Goal: Information Seeking & Learning: Learn about a topic

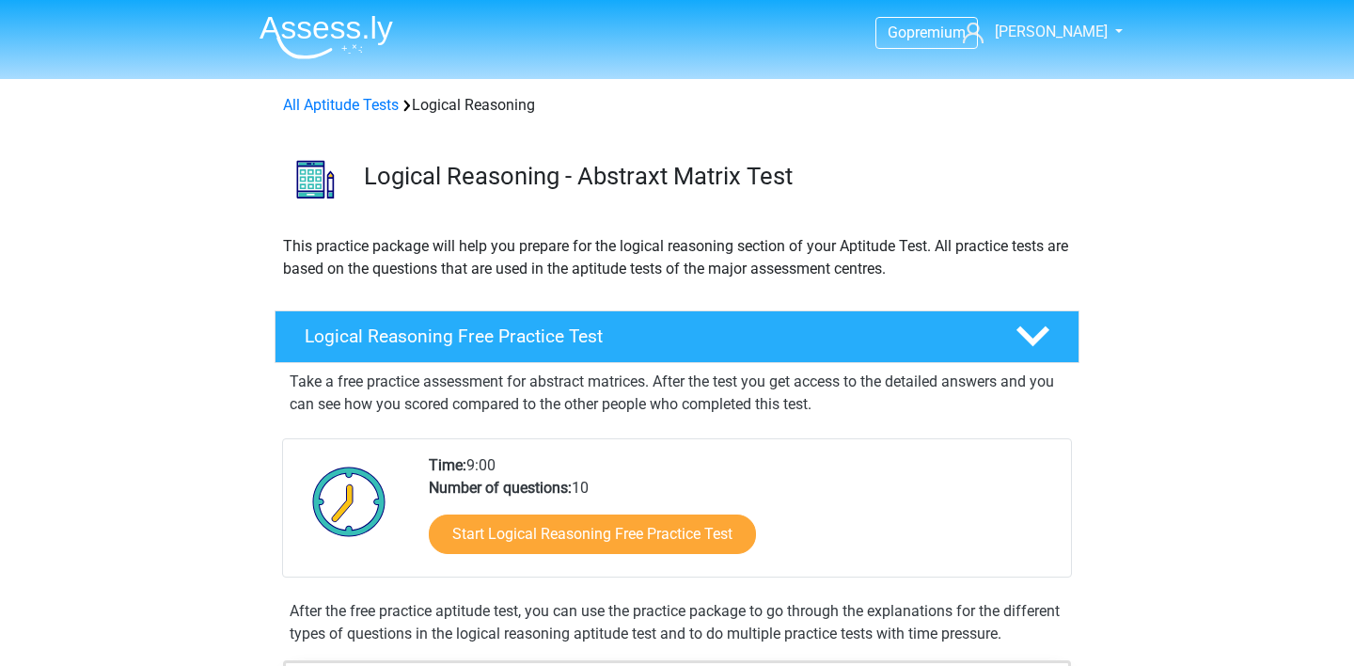
scroll to position [1169, 0]
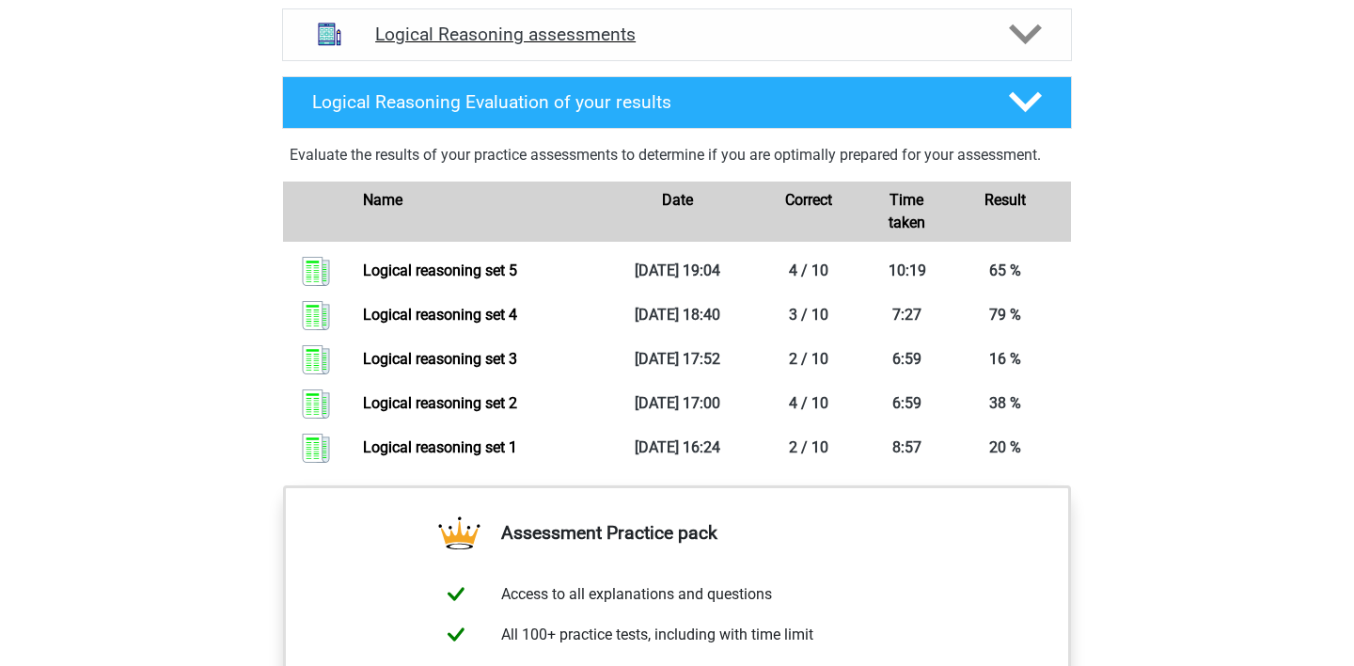
click at [1024, 45] on polygon at bounding box center [1025, 34] width 33 height 21
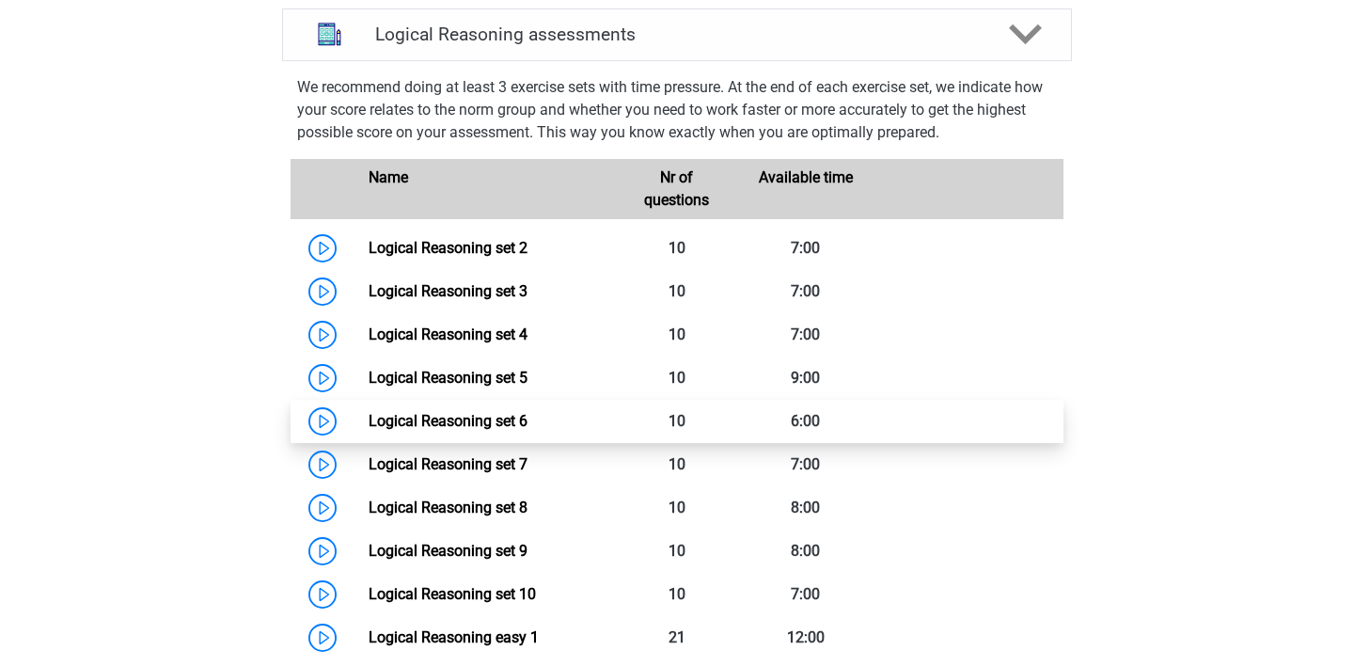
click at [476, 430] on link "Logical Reasoning set 6" at bounding box center [448, 421] width 159 height 18
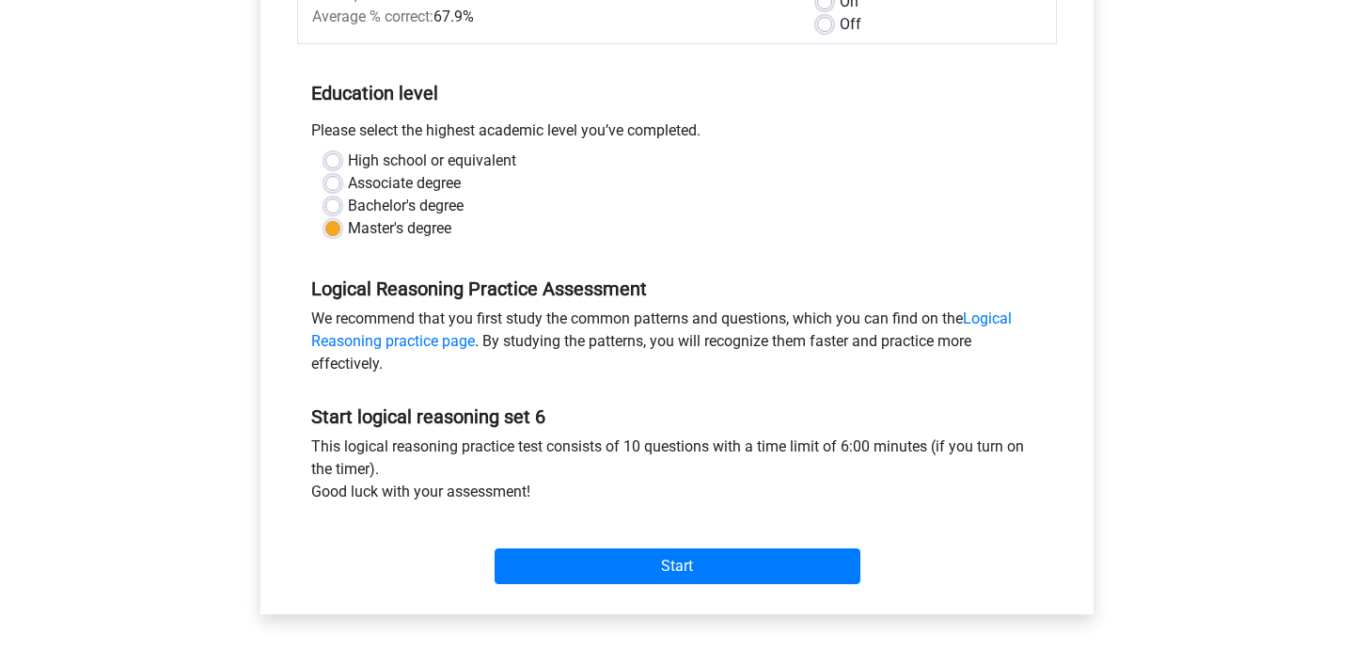
scroll to position [325, 0]
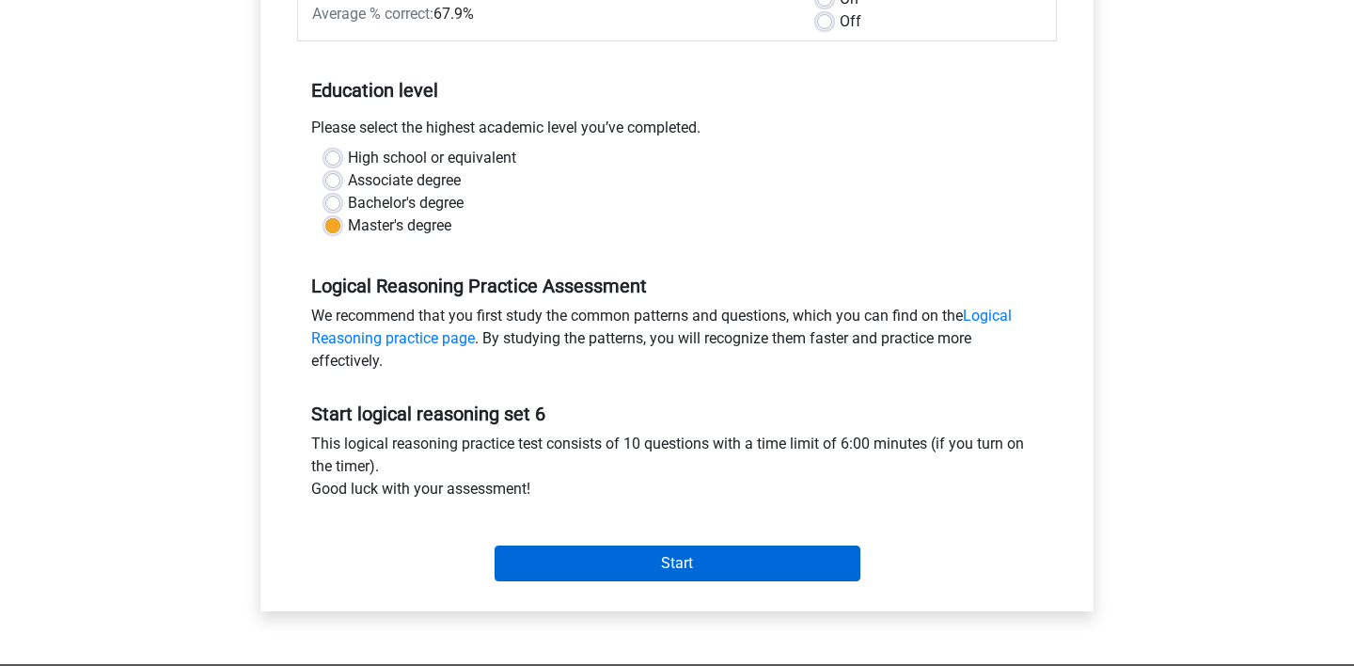
click at [577, 571] on input "Start" at bounding box center [678, 563] width 366 height 36
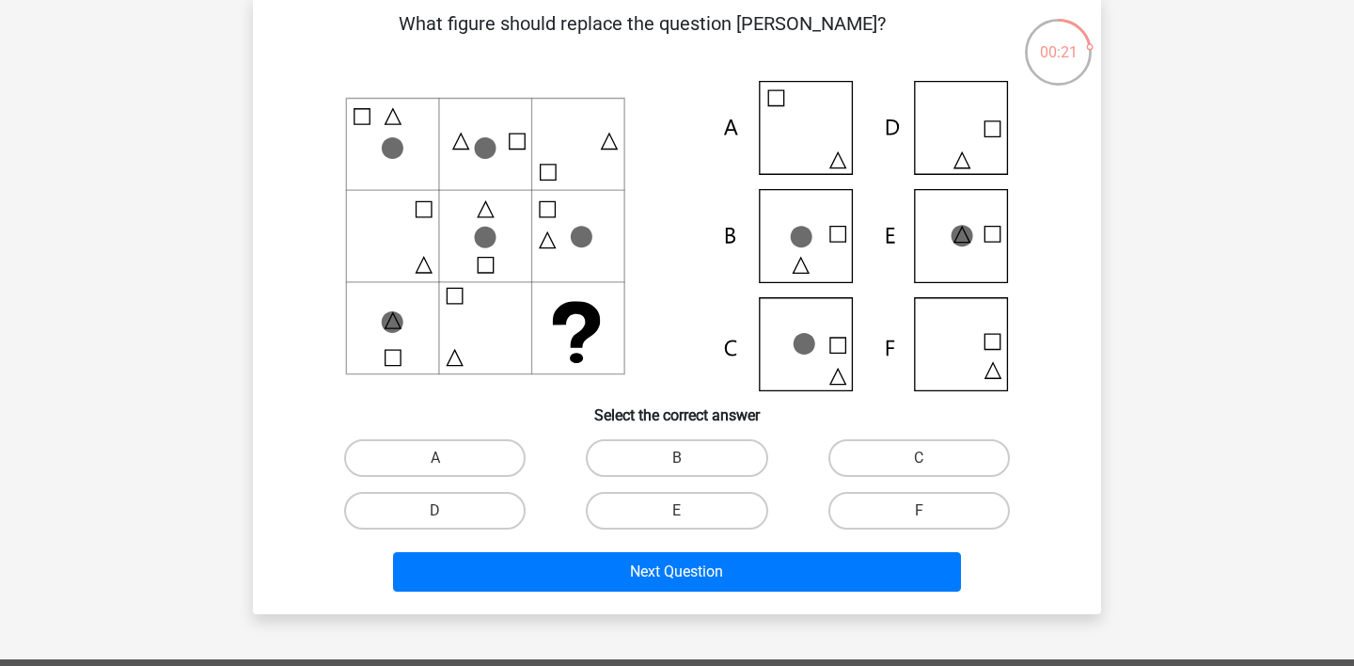
scroll to position [94, 0]
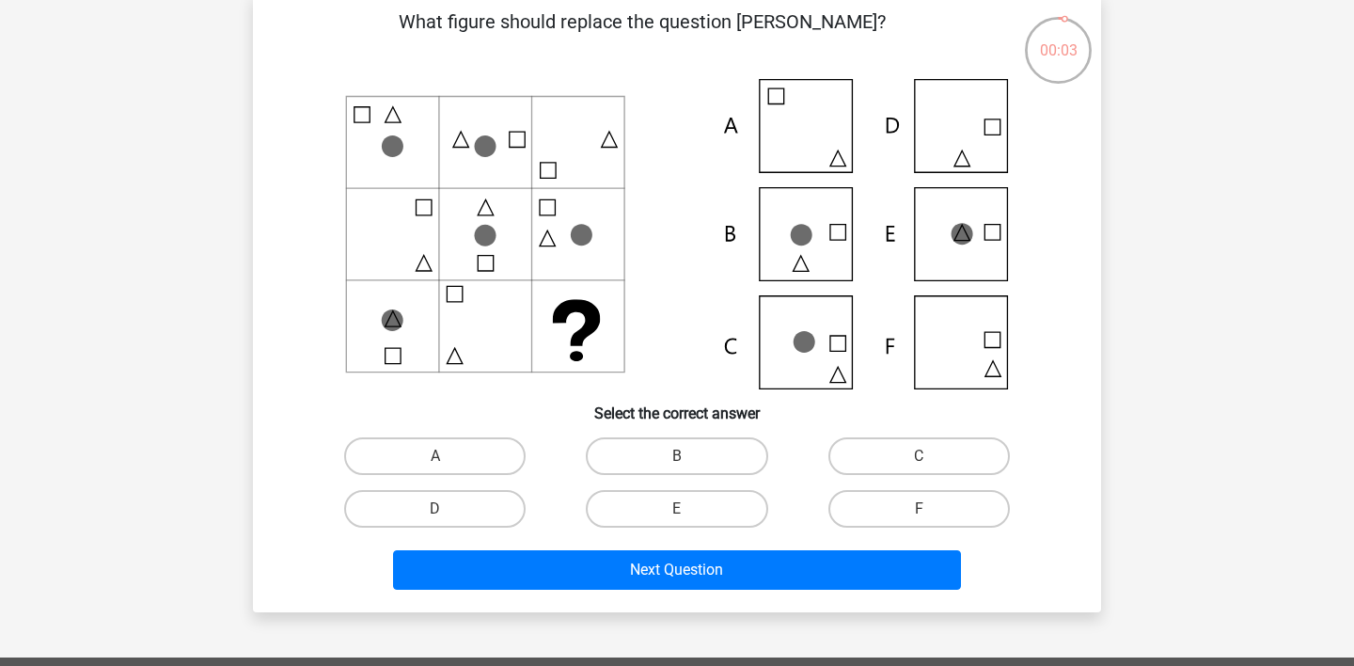
click at [990, 233] on icon at bounding box center [677, 234] width 758 height 310
click at [671, 504] on label "E" at bounding box center [677, 509] width 182 height 38
click at [677, 509] on input "E" at bounding box center [683, 515] width 12 height 12
radio input "true"
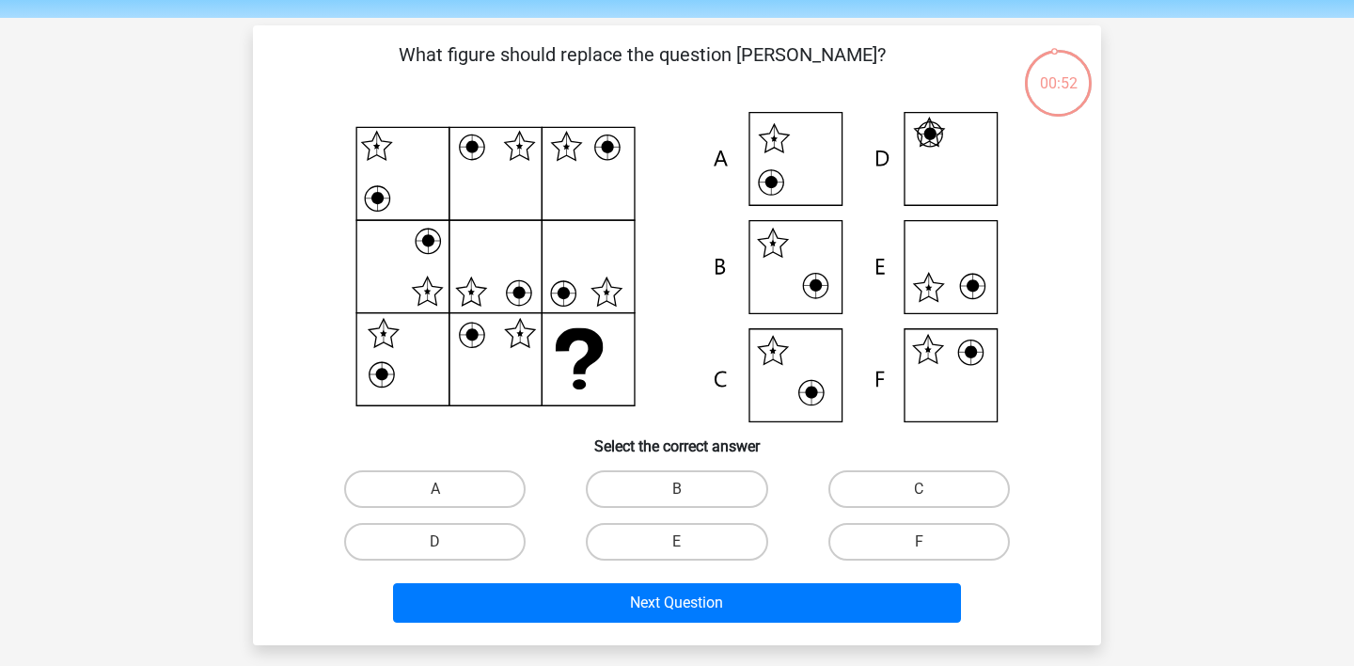
scroll to position [59, 0]
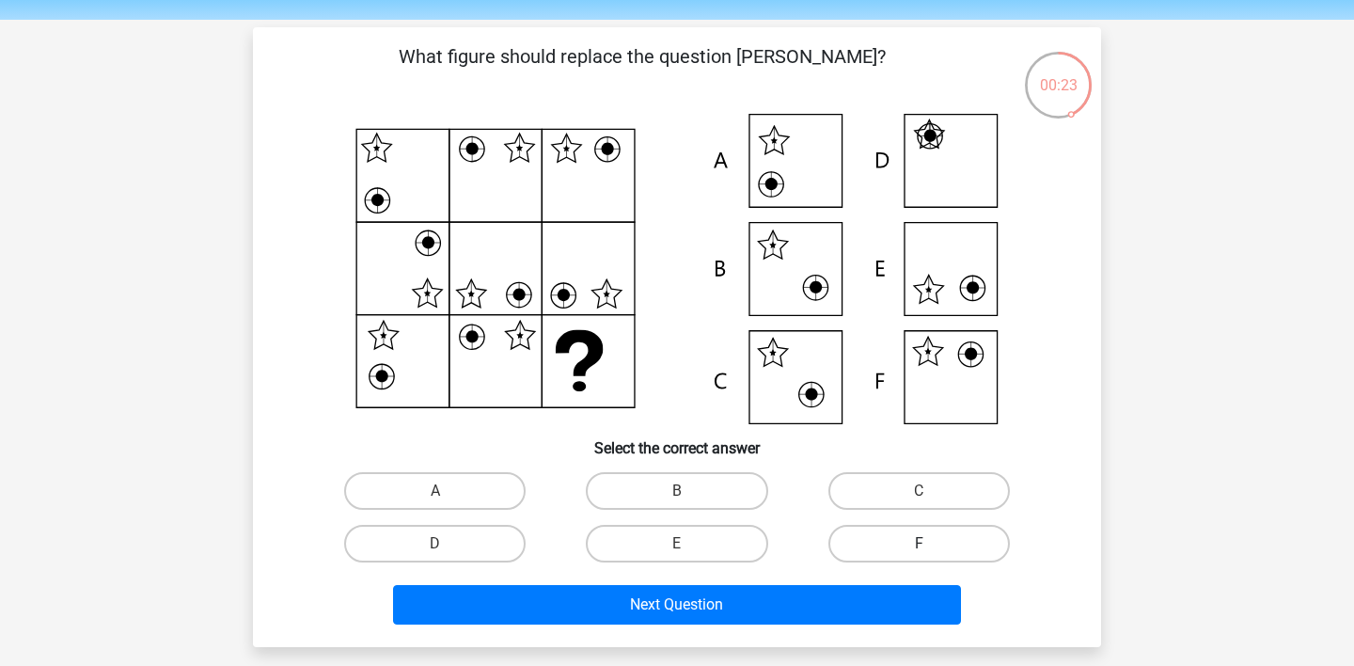
click at [899, 551] on label "F" at bounding box center [920, 544] width 182 height 38
click at [919, 551] on input "F" at bounding box center [925, 550] width 12 height 12
radio input "true"
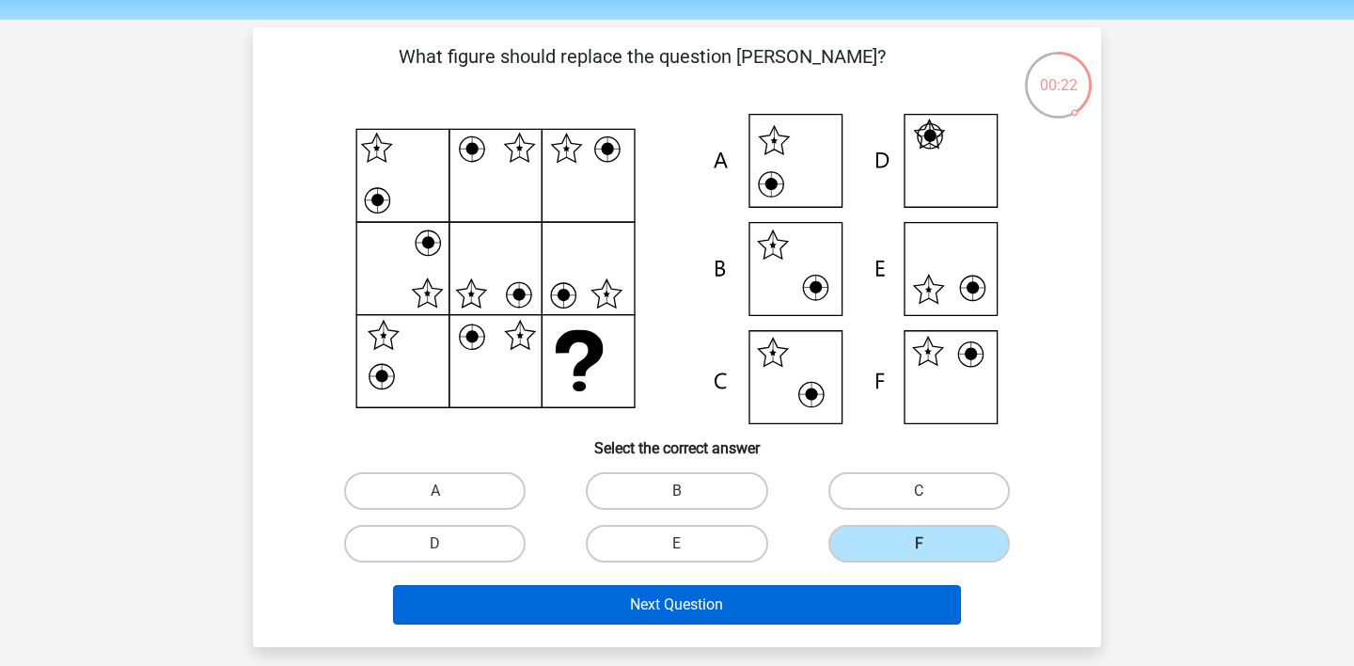
click at [866, 602] on button "Next Question" at bounding box center [677, 605] width 569 height 40
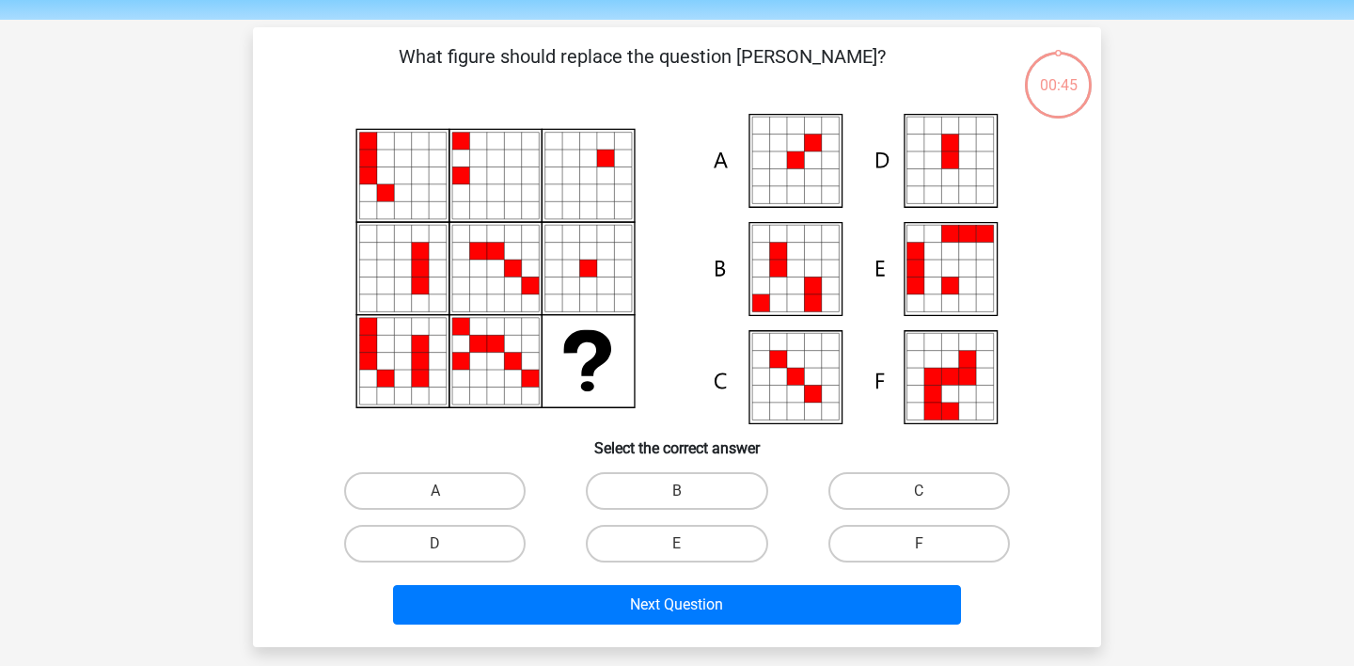
scroll to position [87, 0]
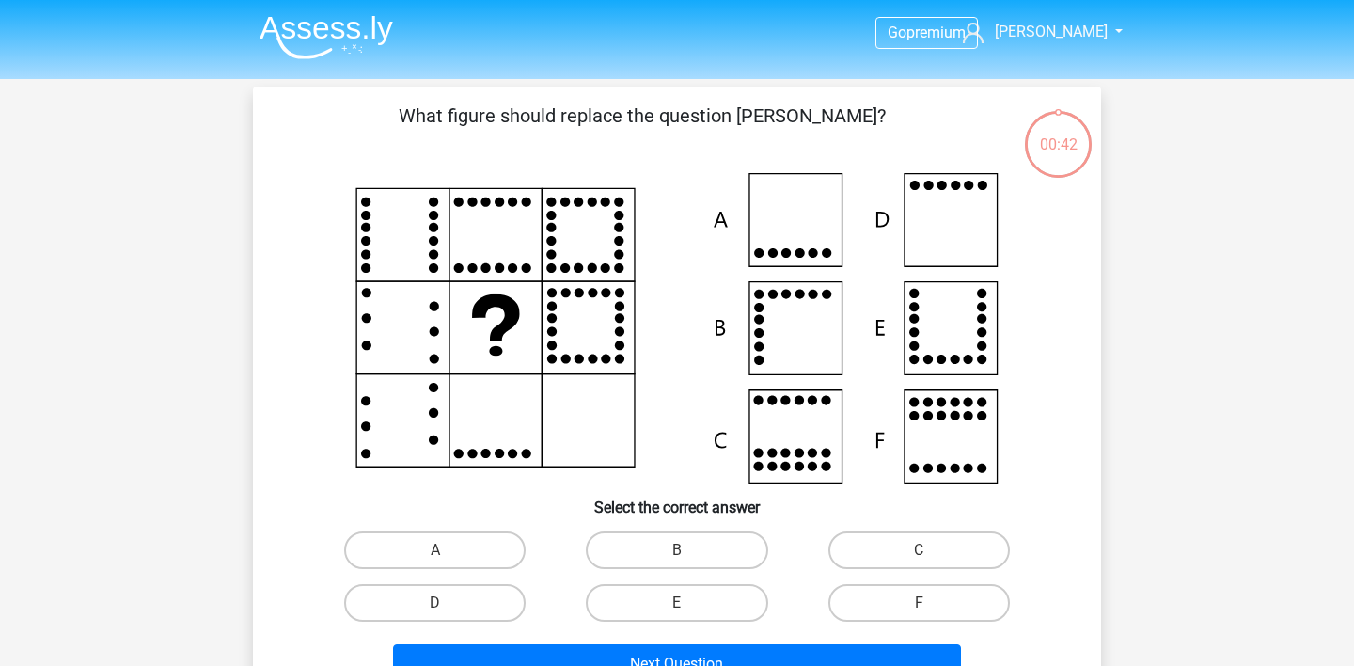
scroll to position [87, 0]
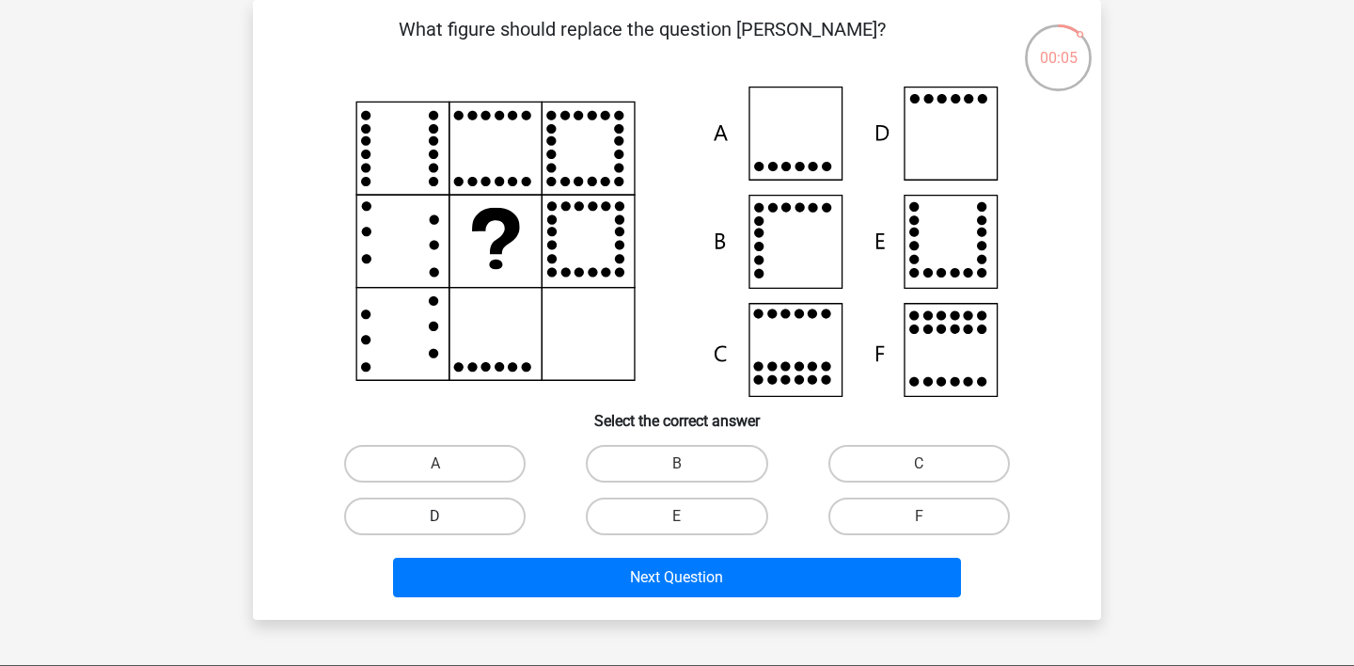
click at [480, 523] on label "D" at bounding box center [435, 517] width 182 height 38
click at [448, 523] on input "D" at bounding box center [441, 522] width 12 height 12
radio input "true"
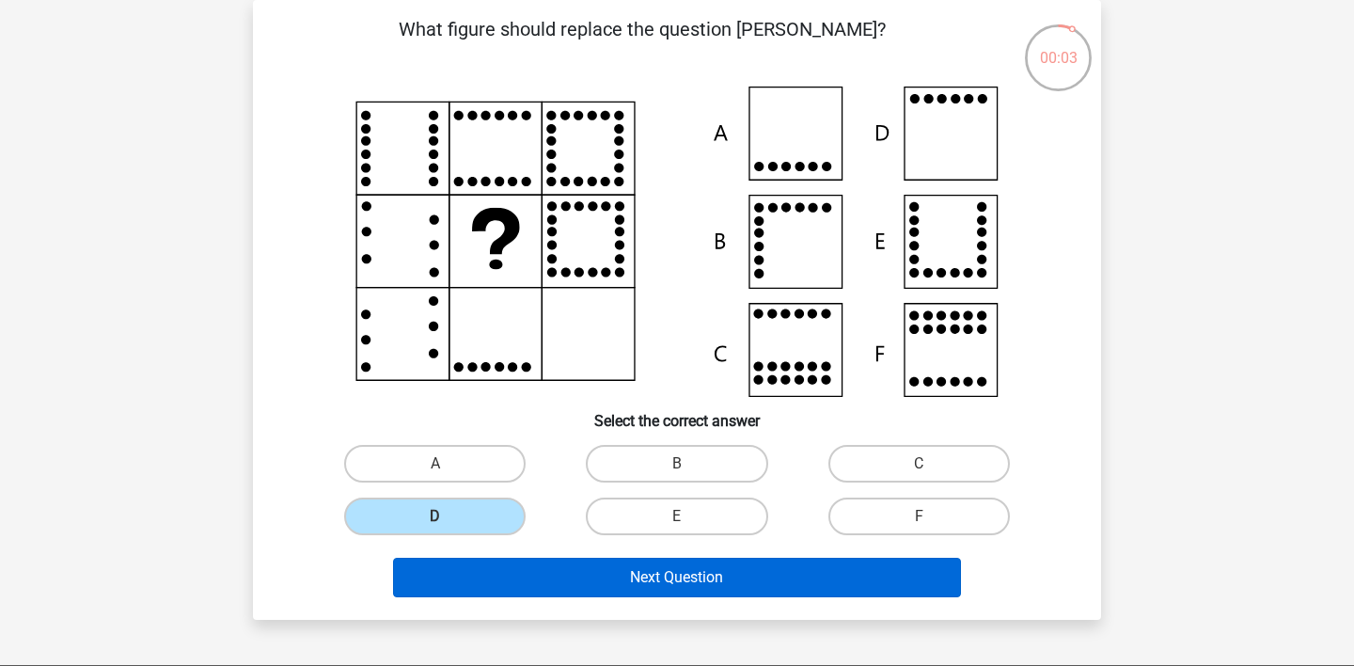
click at [486, 577] on button "Next Question" at bounding box center [677, 578] width 569 height 40
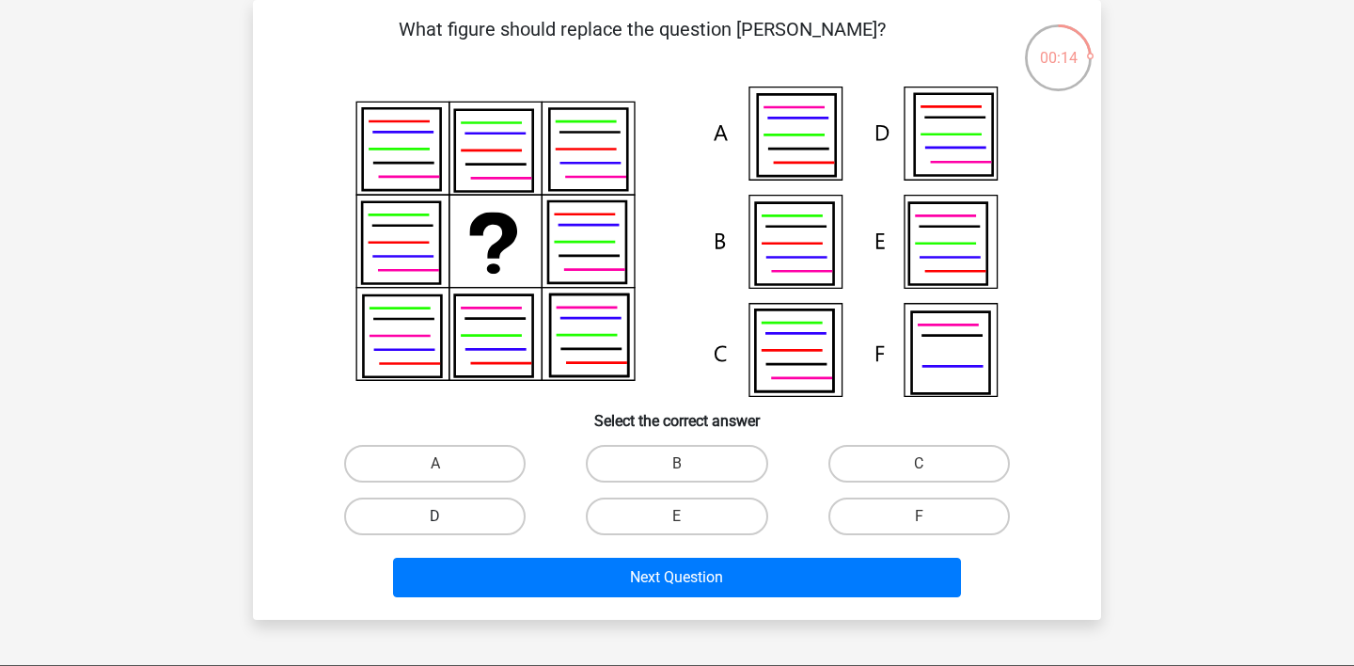
click at [439, 514] on label "D" at bounding box center [435, 517] width 182 height 38
click at [439, 516] on input "D" at bounding box center [441, 522] width 12 height 12
radio input "true"
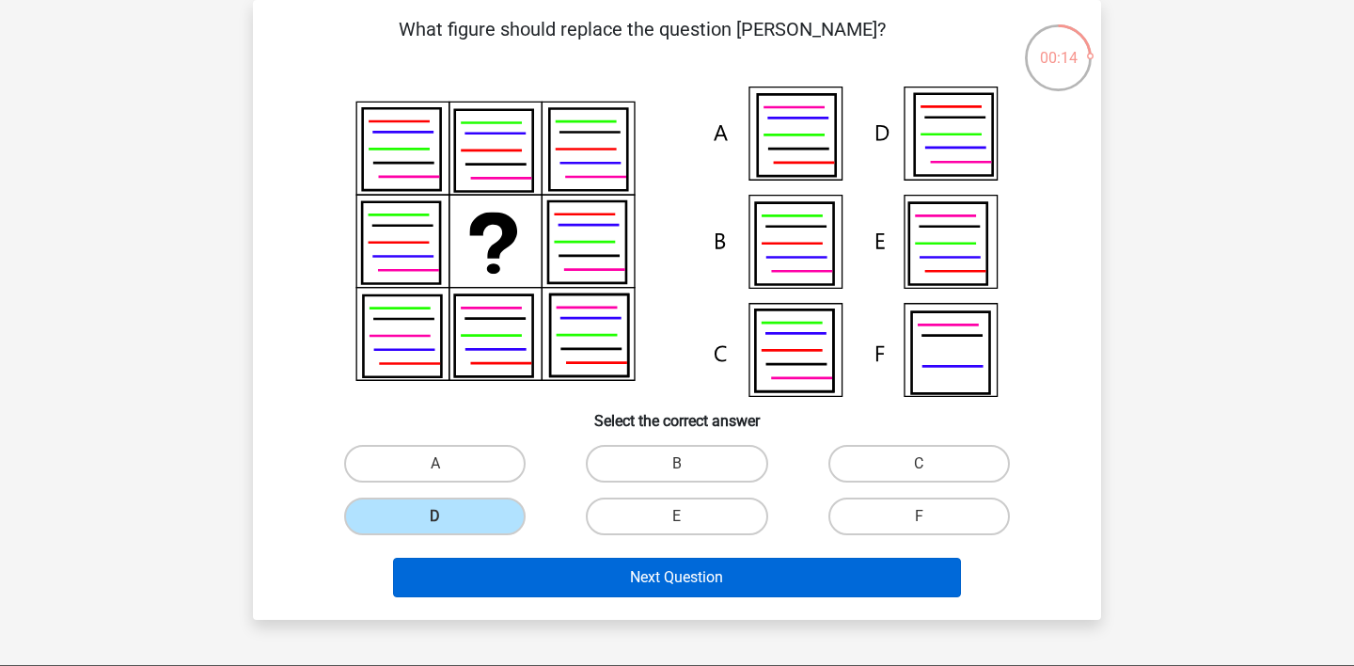
click at [484, 573] on button "Next Question" at bounding box center [677, 578] width 569 height 40
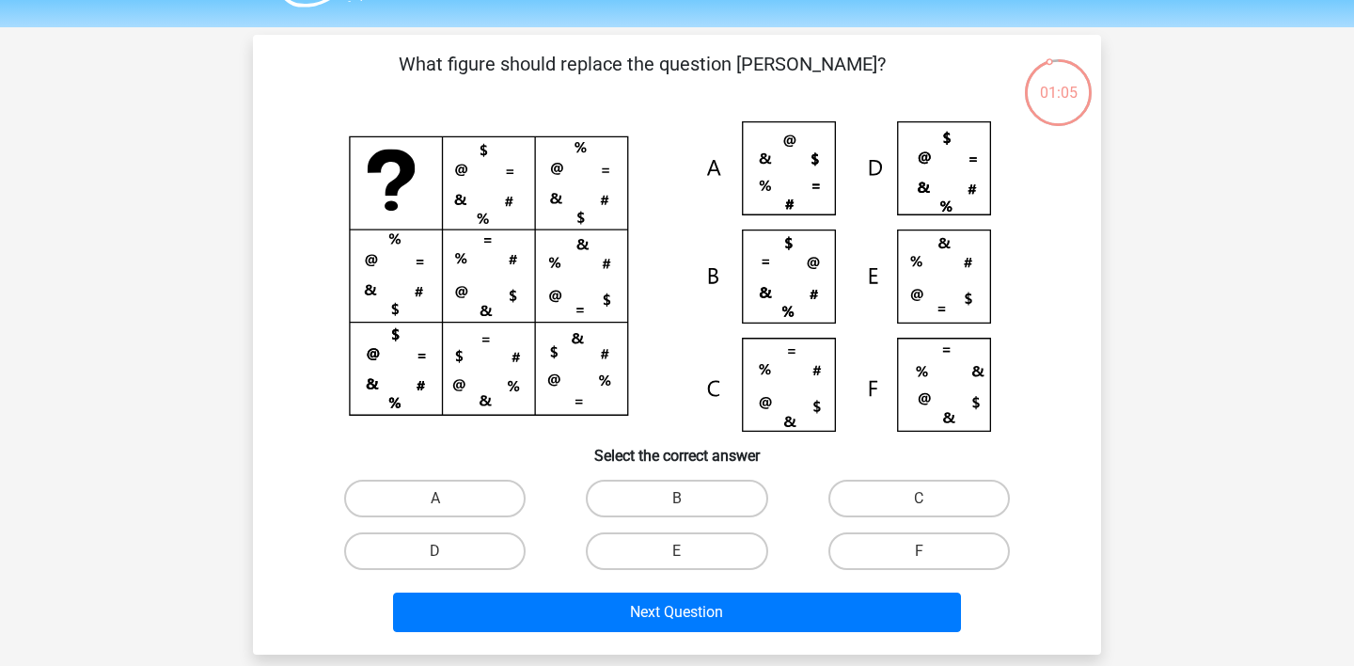
scroll to position [52, 0]
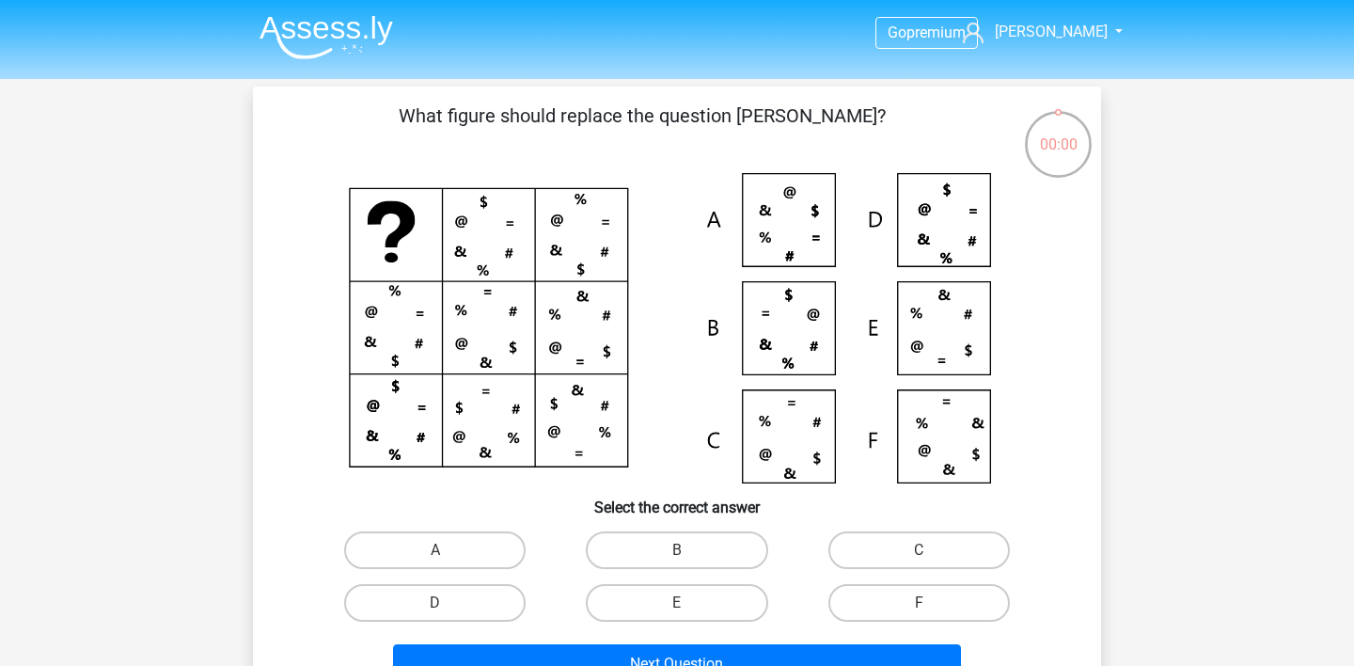
scroll to position [52, 0]
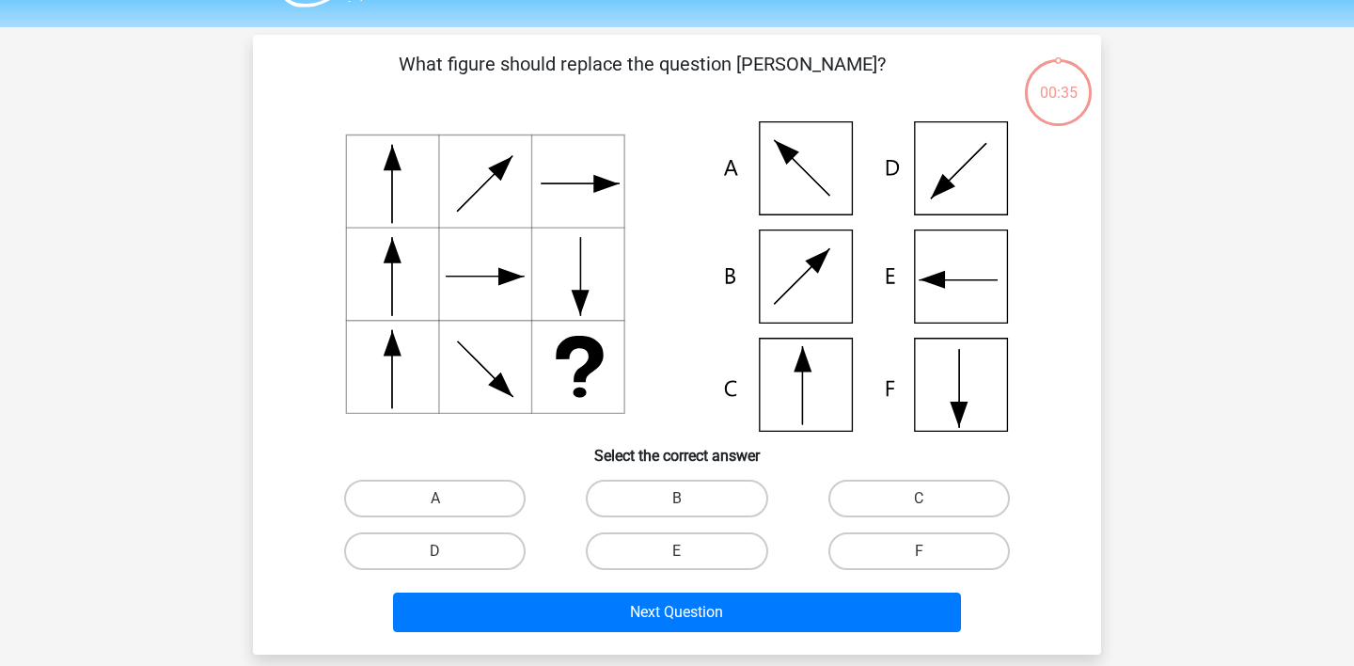
scroll to position [52, 0]
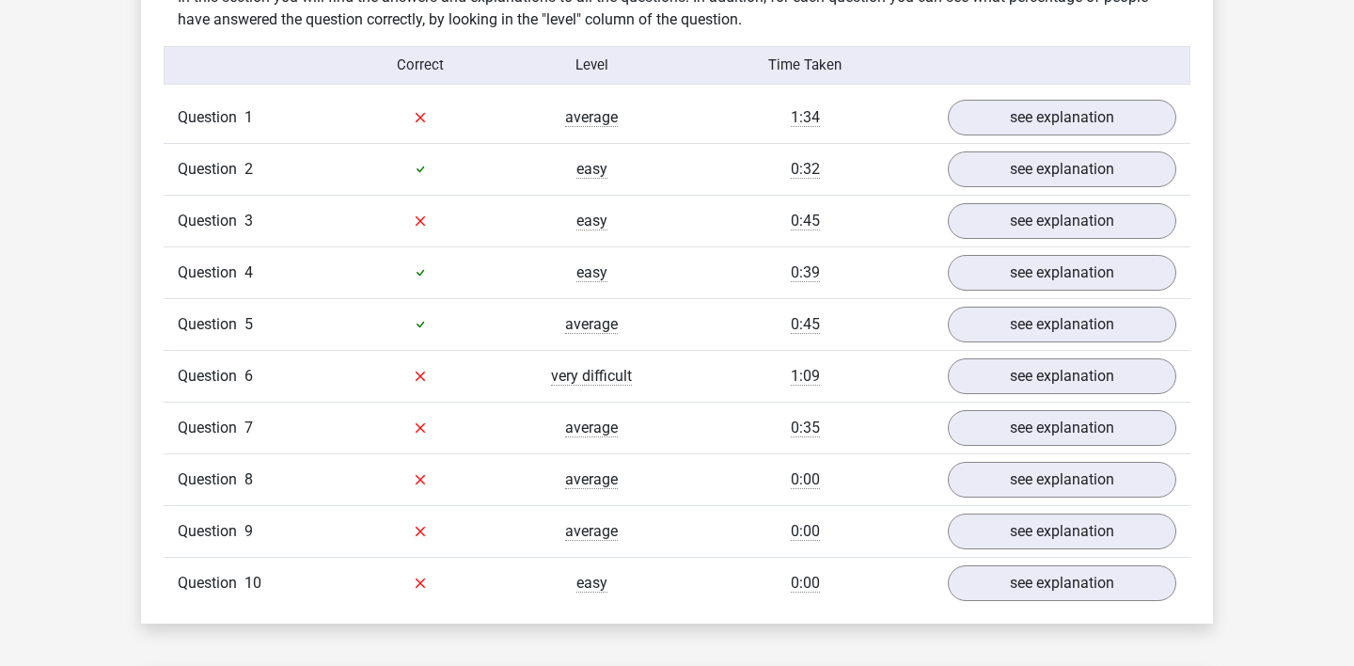
scroll to position [1526, 0]
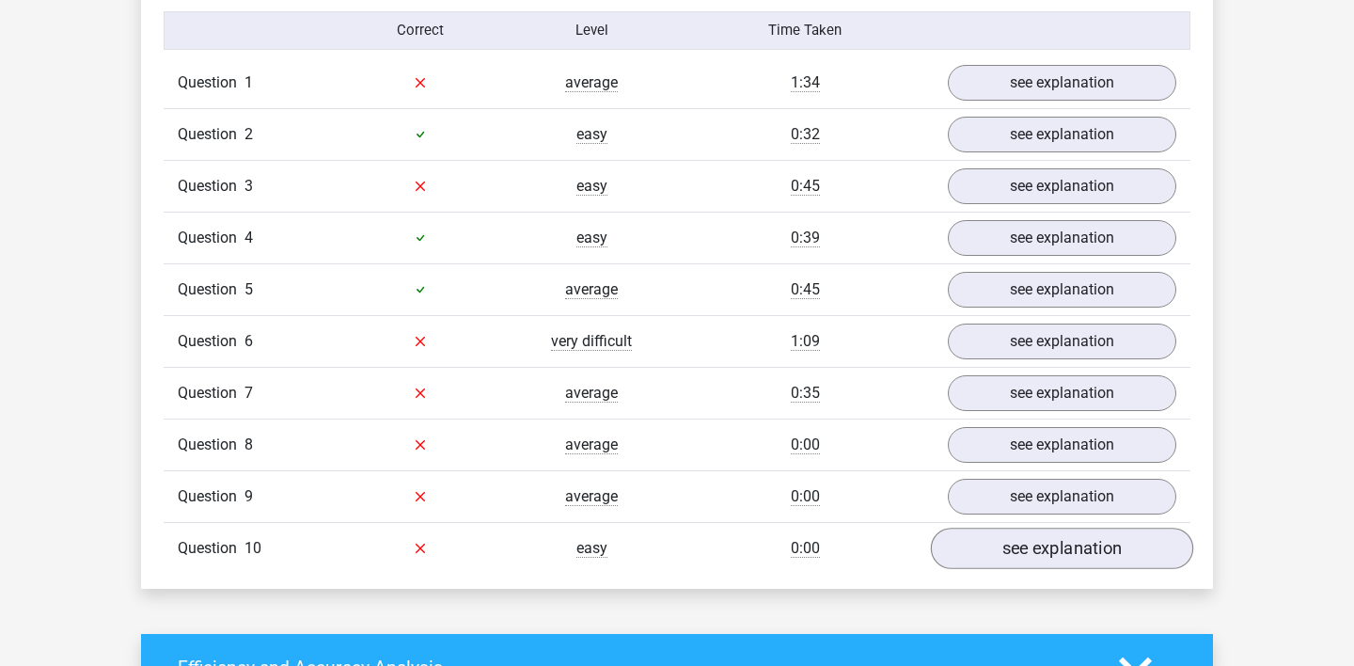
click at [1062, 564] on link "see explanation" at bounding box center [1062, 548] width 262 height 41
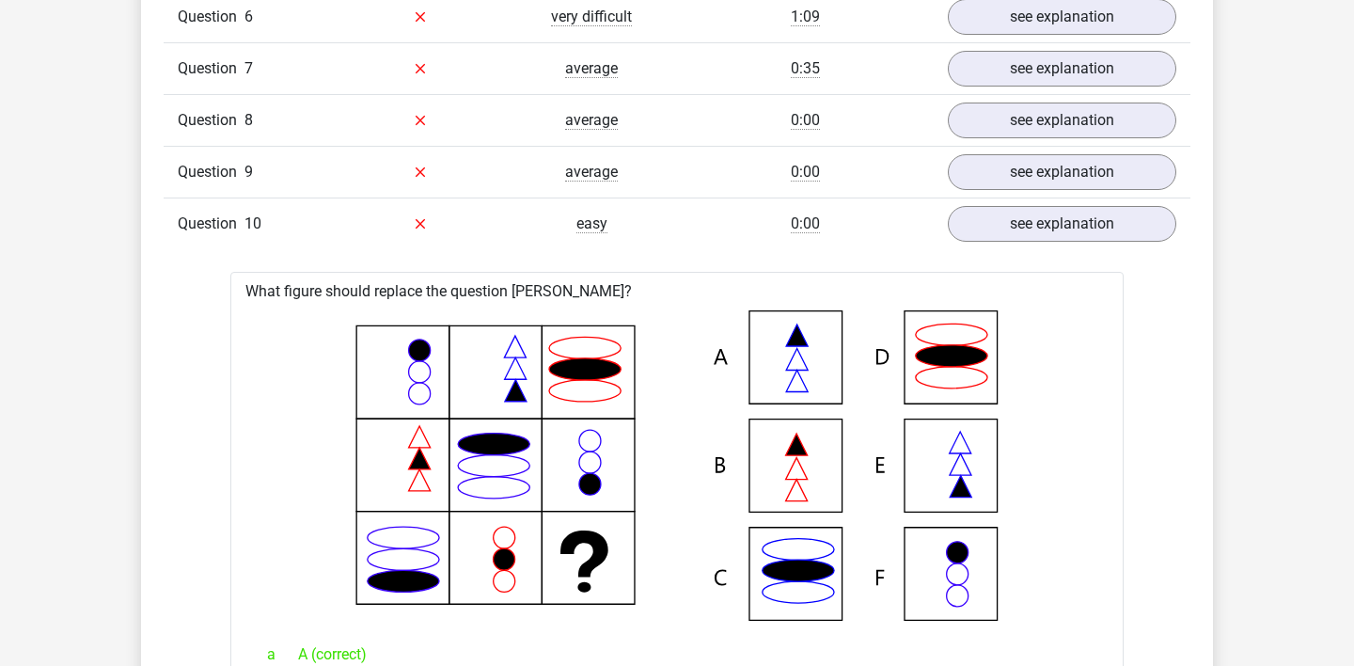
scroll to position [1818, 0]
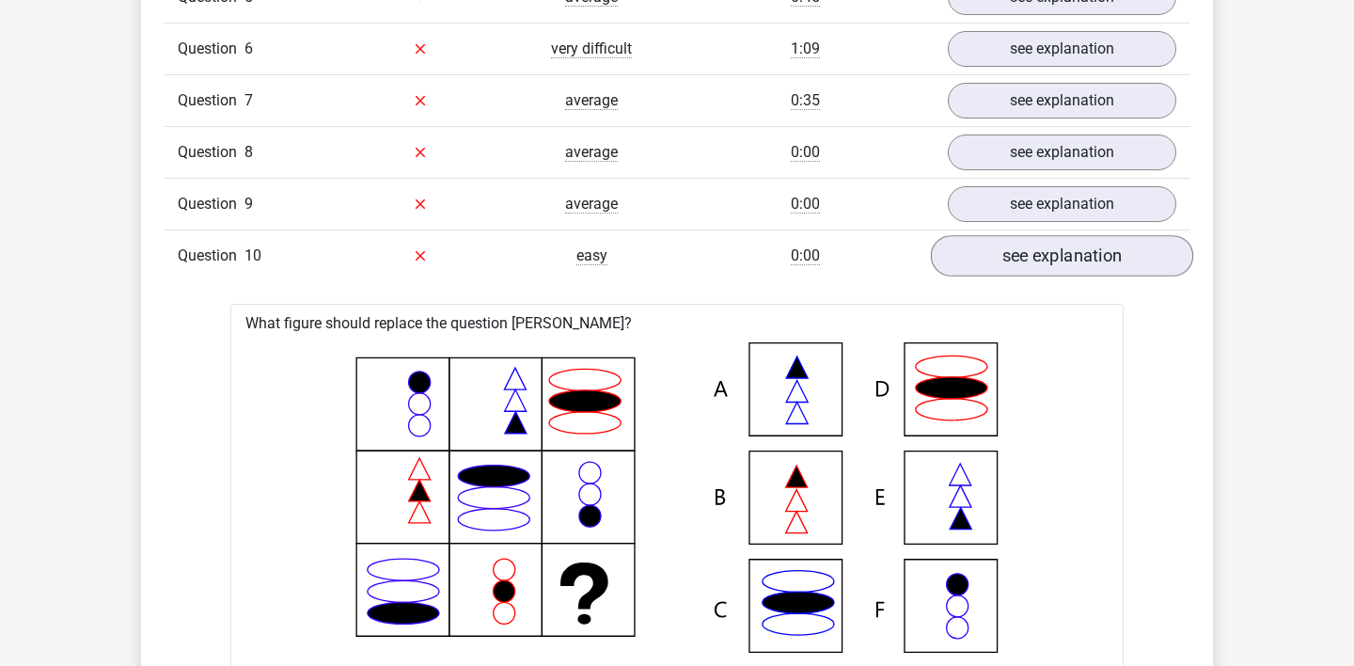
click at [1091, 265] on link "see explanation" at bounding box center [1062, 255] width 262 height 41
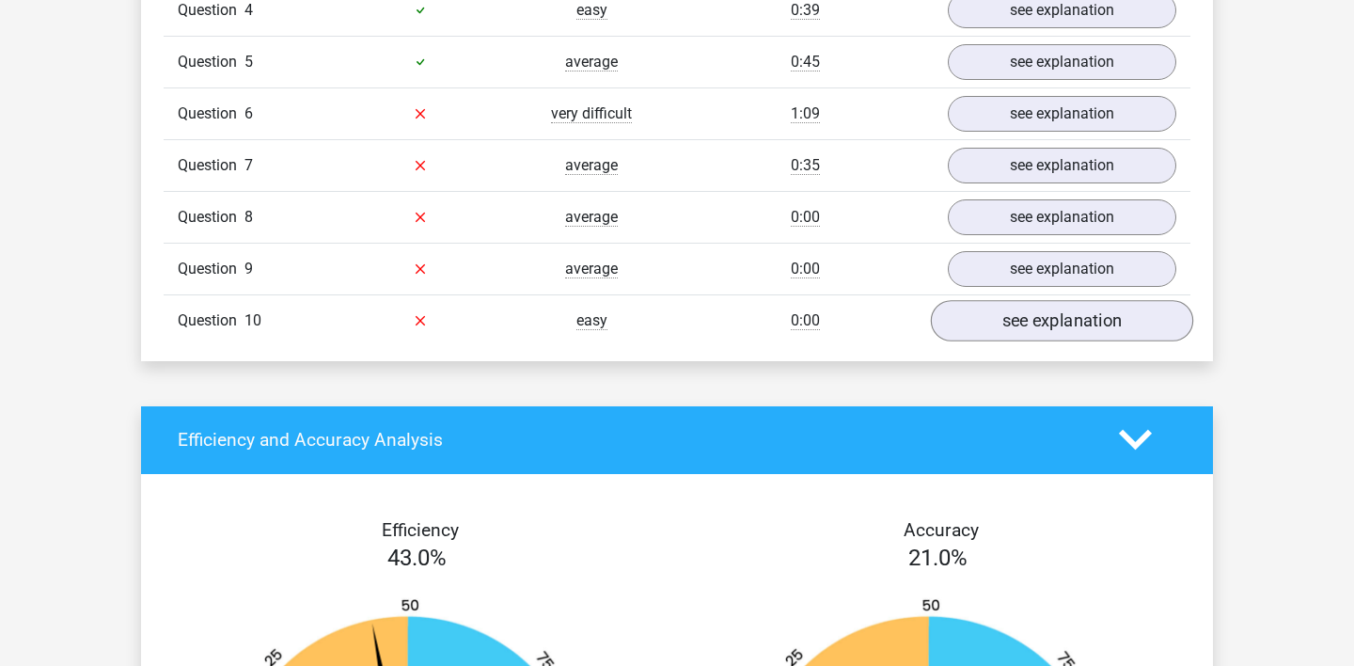
scroll to position [1751, 0]
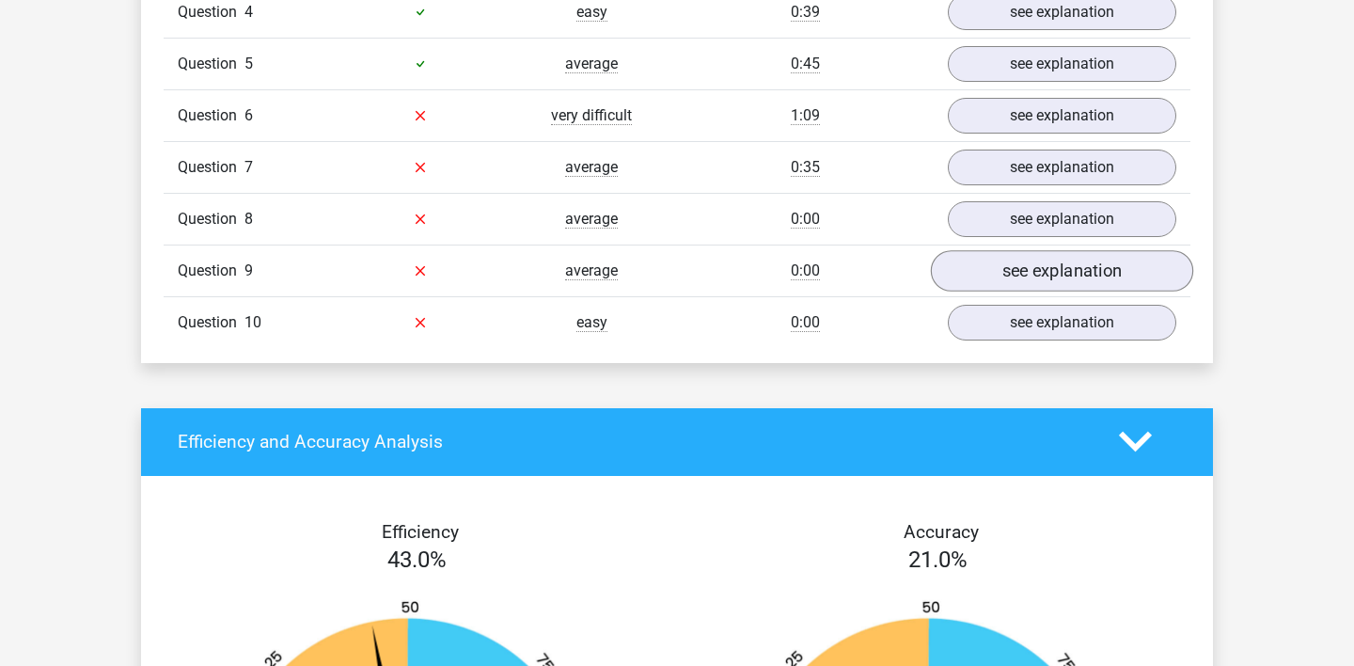
click at [1048, 261] on link "see explanation" at bounding box center [1062, 270] width 262 height 41
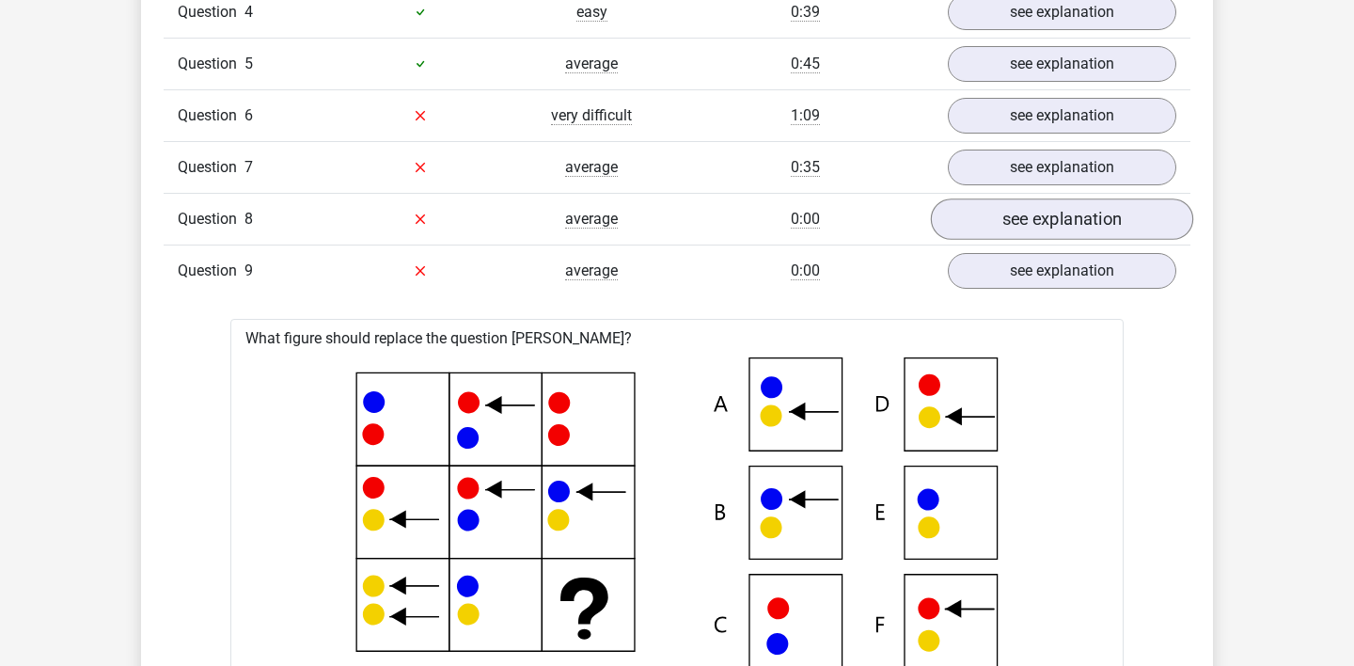
click at [1041, 213] on link "see explanation" at bounding box center [1062, 218] width 262 height 41
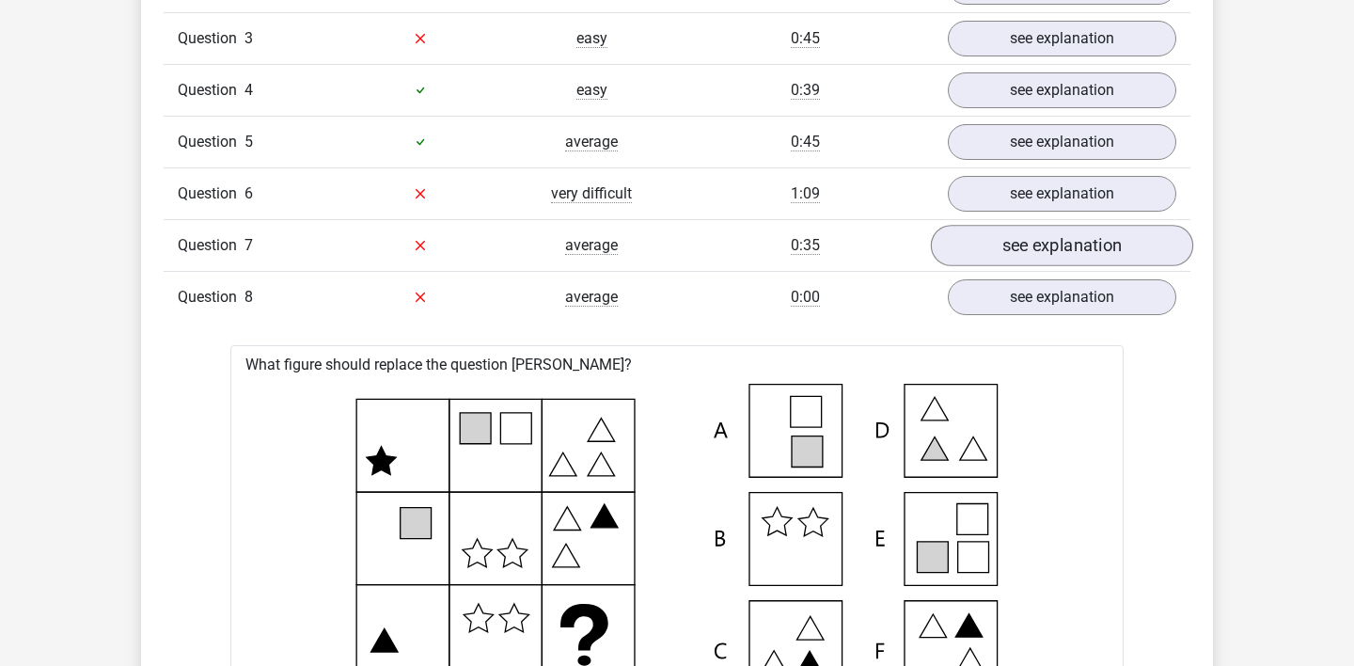
scroll to position [1673, 0]
click at [1025, 297] on link "see explanation" at bounding box center [1062, 297] width 262 height 41
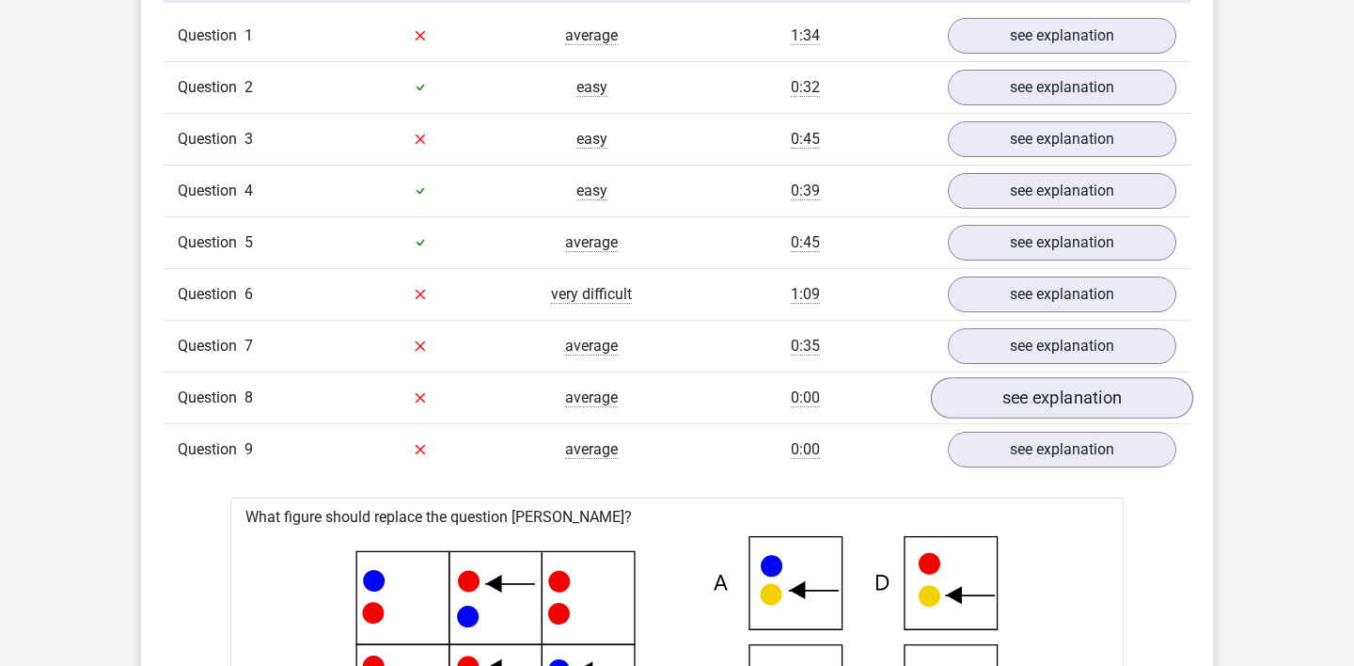
scroll to position [1572, 0]
click at [1007, 292] on link "see explanation" at bounding box center [1062, 295] width 262 height 41
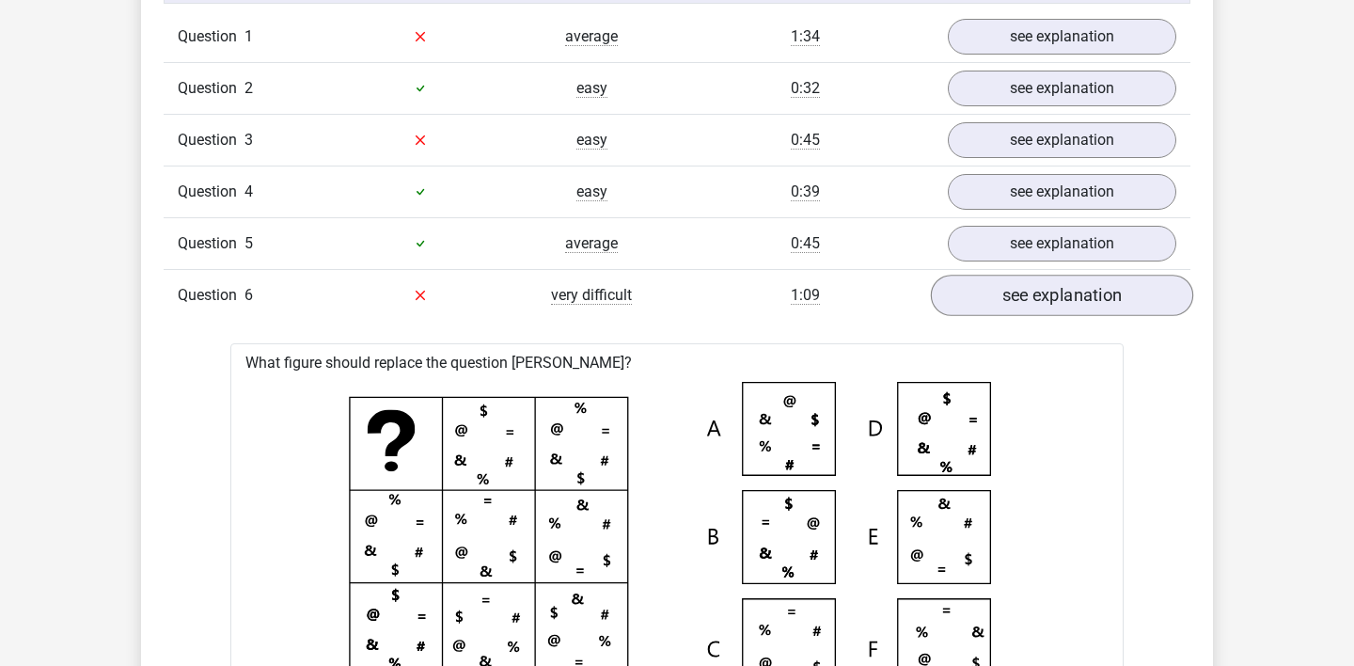
click at [1007, 291] on link "see explanation" at bounding box center [1062, 295] width 262 height 41
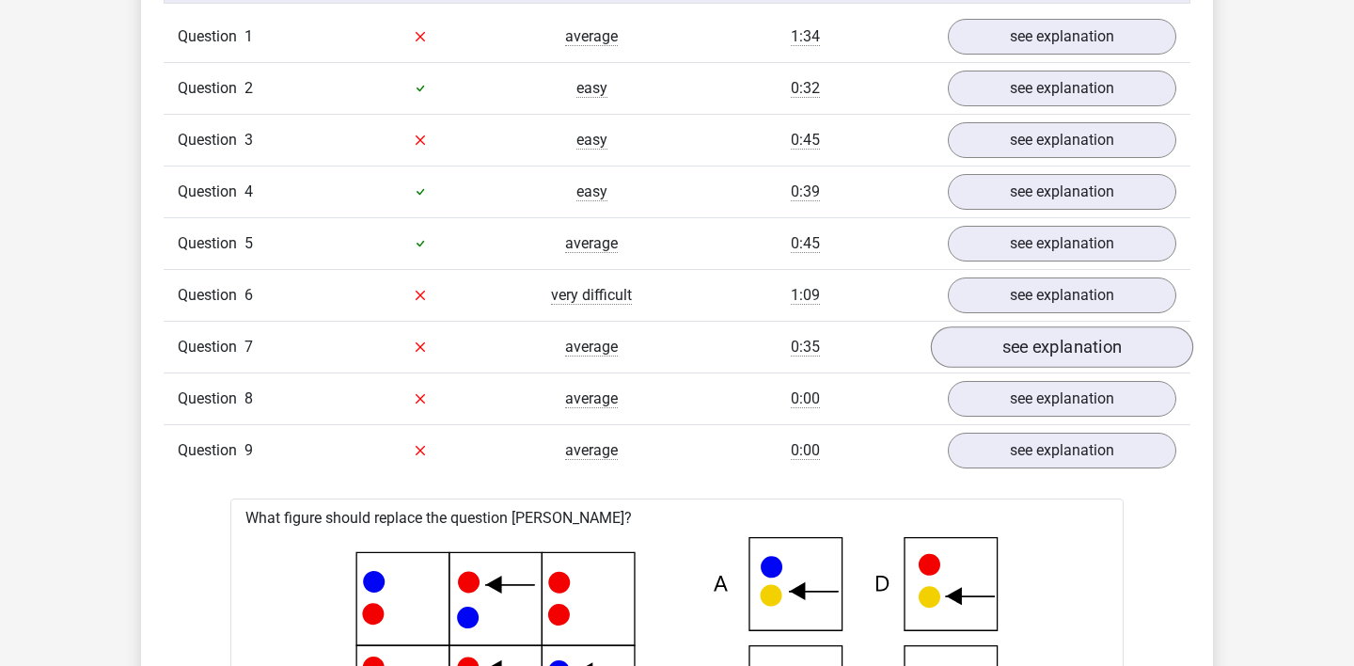
click at [1012, 341] on link "see explanation" at bounding box center [1062, 346] width 262 height 41
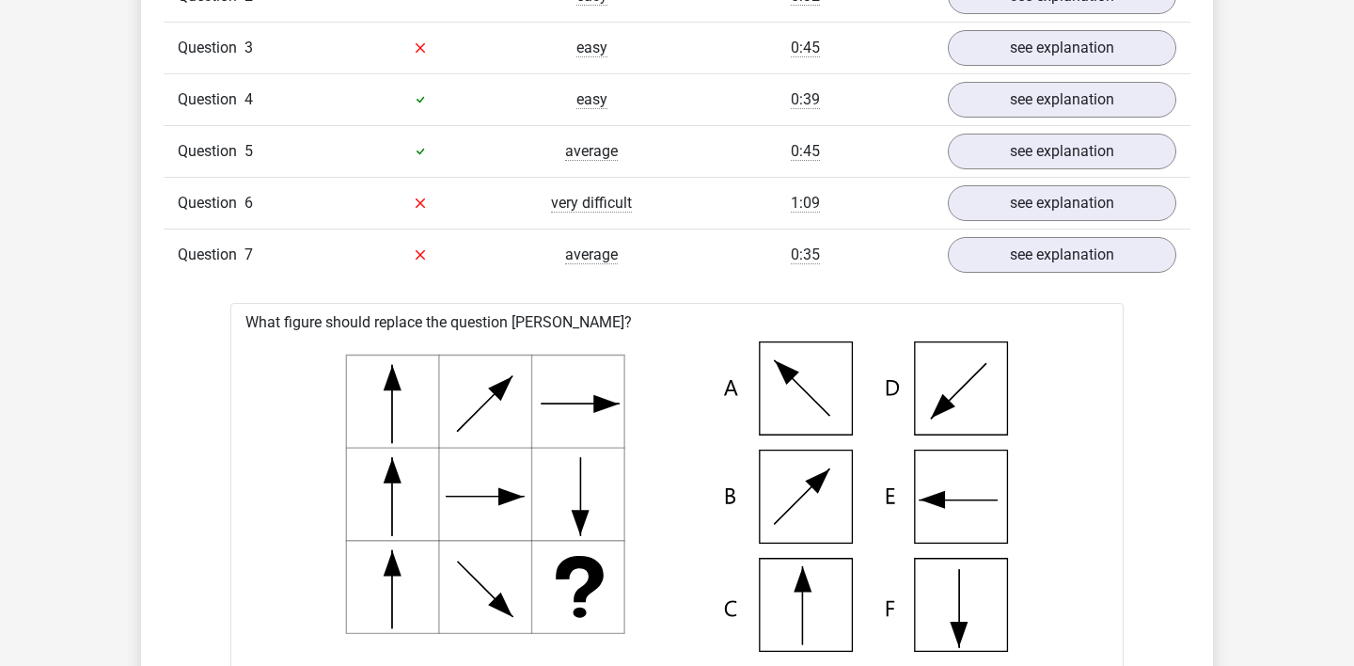
scroll to position [1665, 0]
click at [1042, 198] on link "see explanation" at bounding box center [1062, 202] width 262 height 41
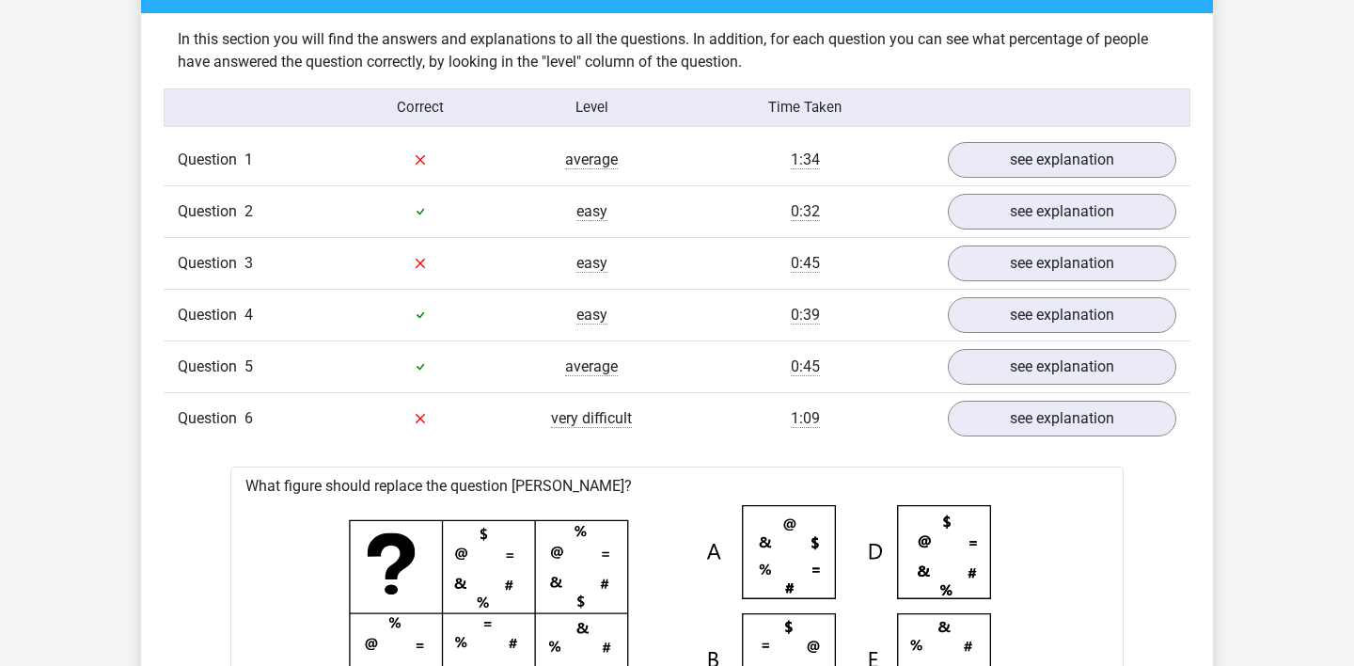
scroll to position [1446, 0]
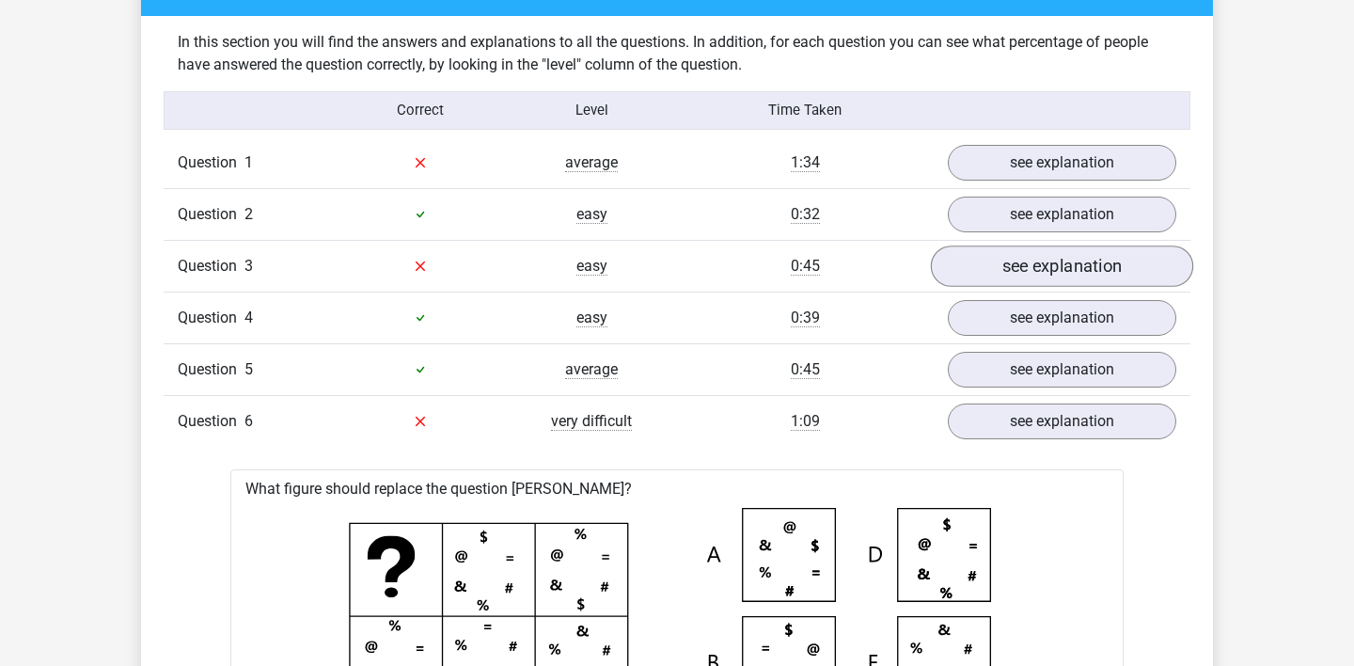
click at [1044, 265] on link "see explanation" at bounding box center [1062, 265] width 262 height 41
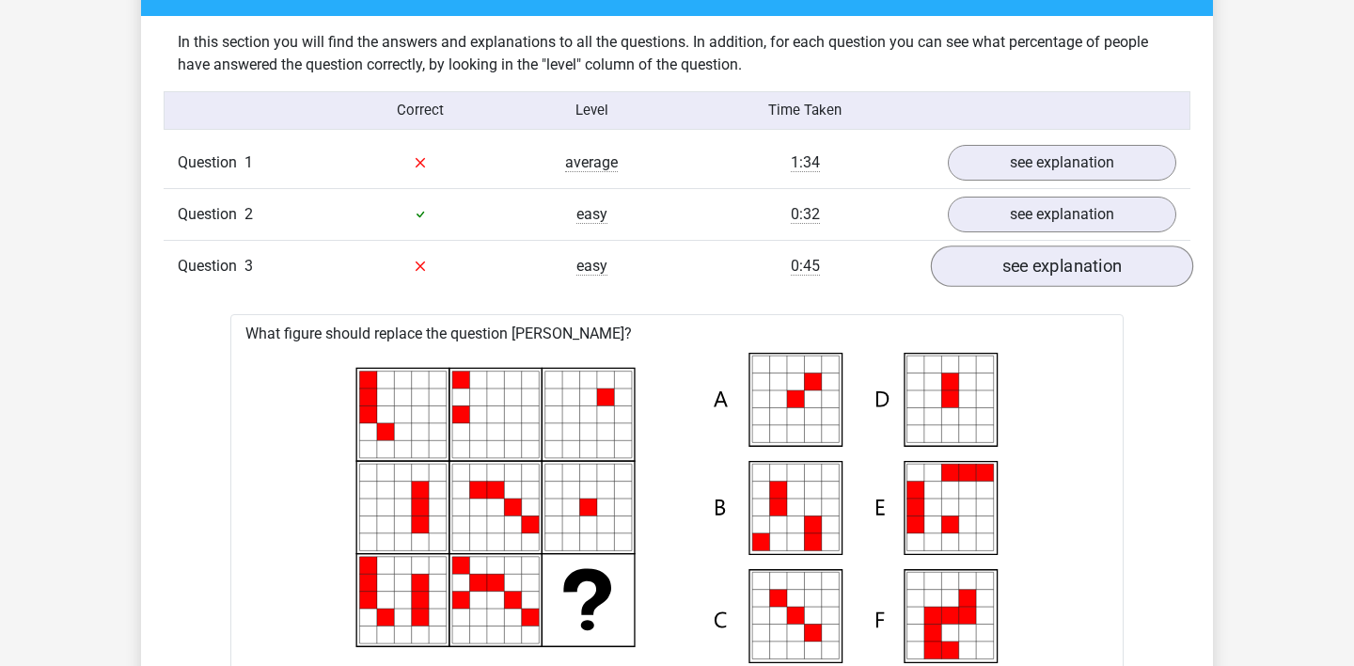
scroll to position [1422, 0]
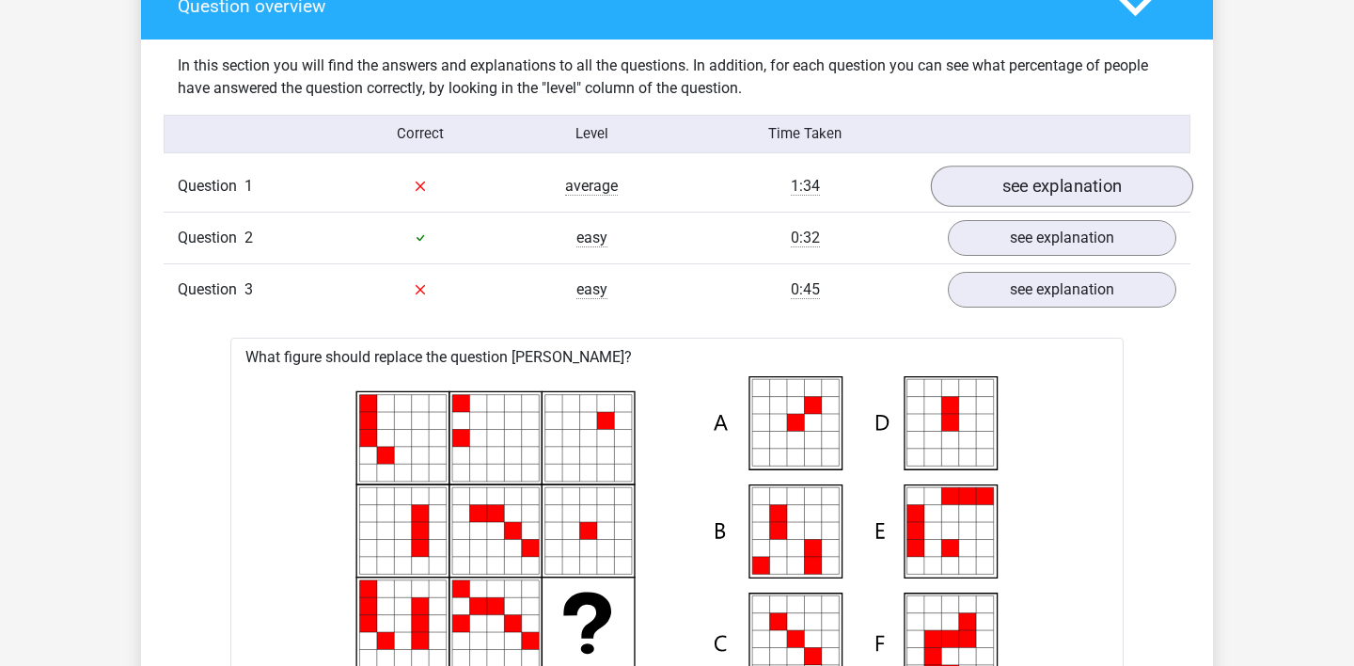
click at [1032, 174] on link "see explanation" at bounding box center [1062, 186] width 262 height 41
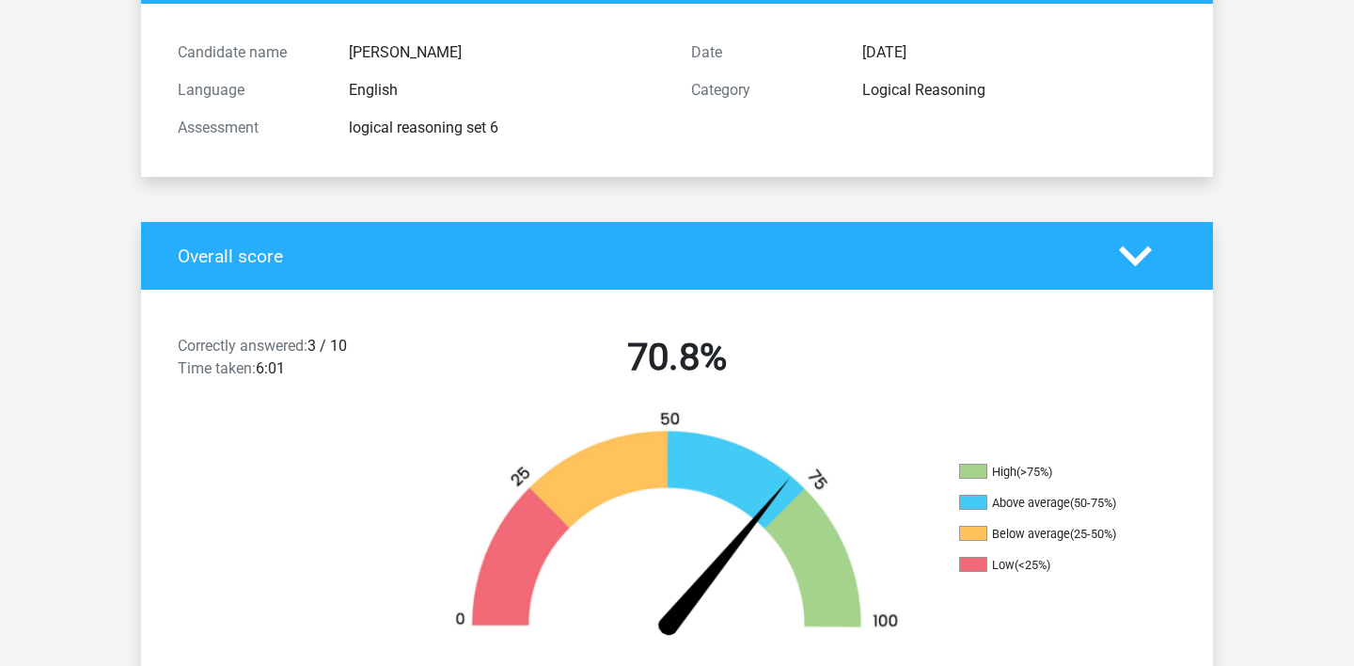
scroll to position [181, 0]
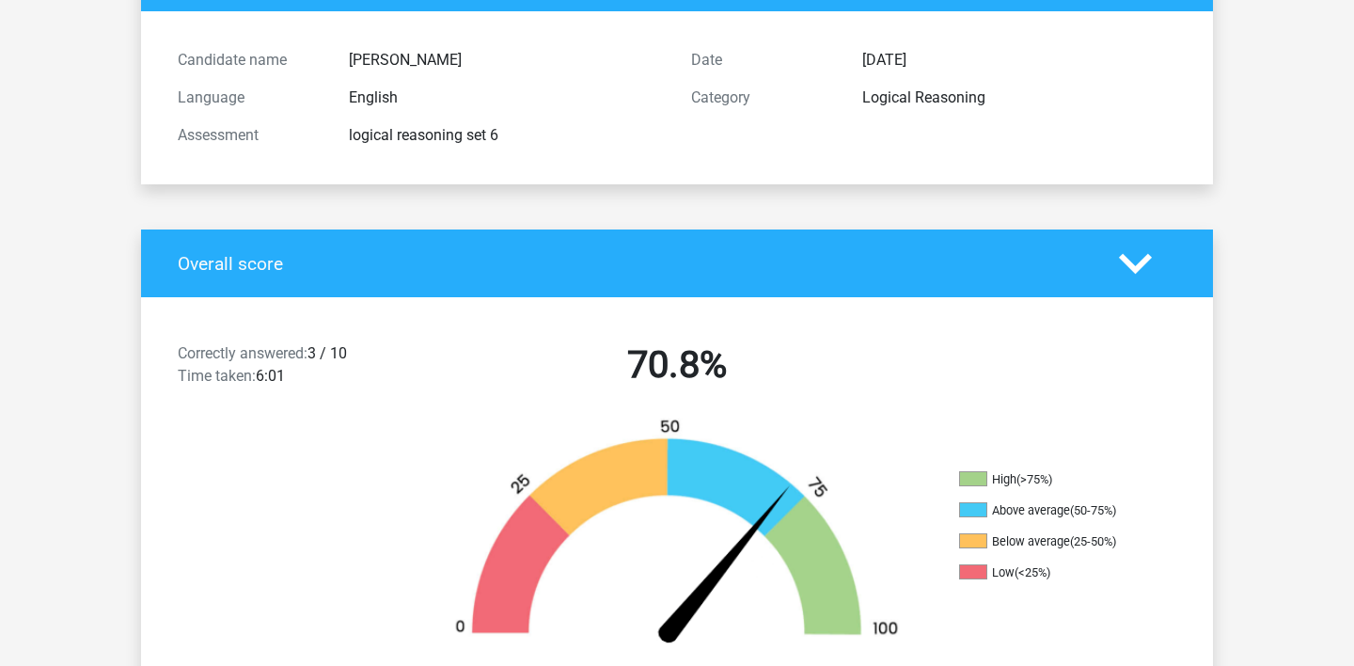
click at [1121, 271] on icon at bounding box center [1135, 263] width 33 height 33
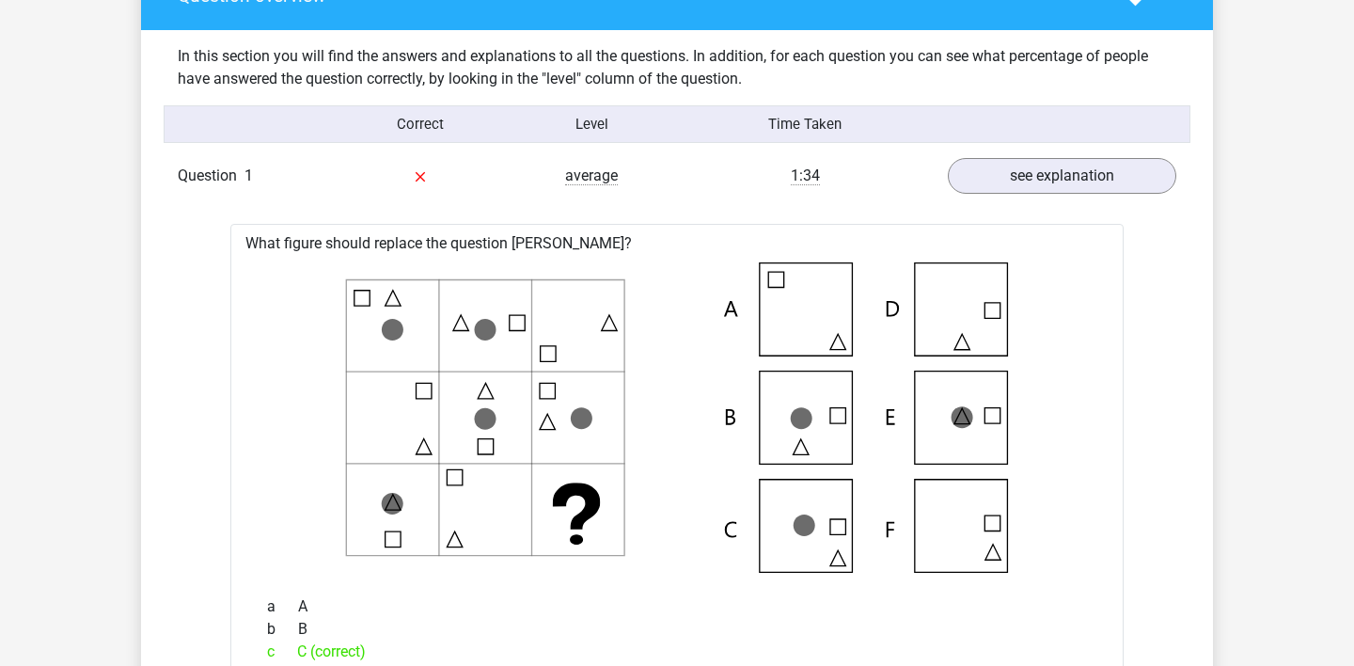
scroll to position [865, 0]
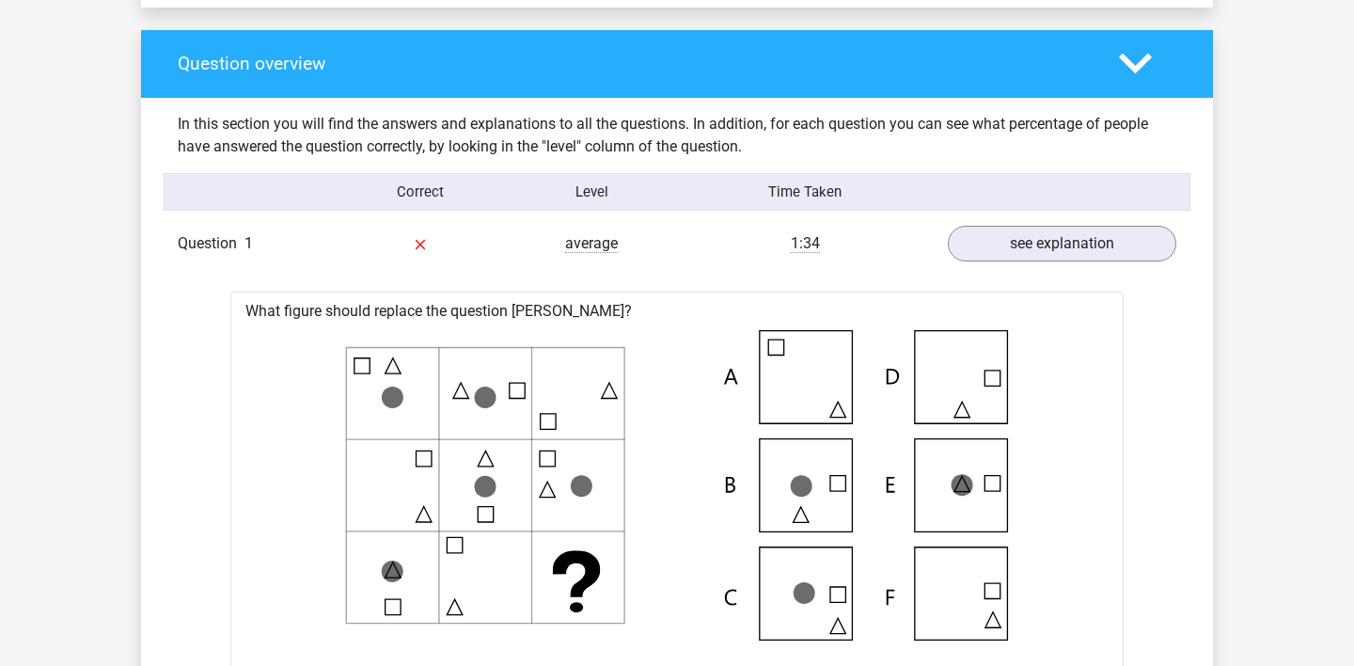
click at [1119, 84] on div "Question overview" at bounding box center [677, 64] width 1072 height 68
click at [1132, 63] on polygon at bounding box center [1135, 64] width 33 height 21
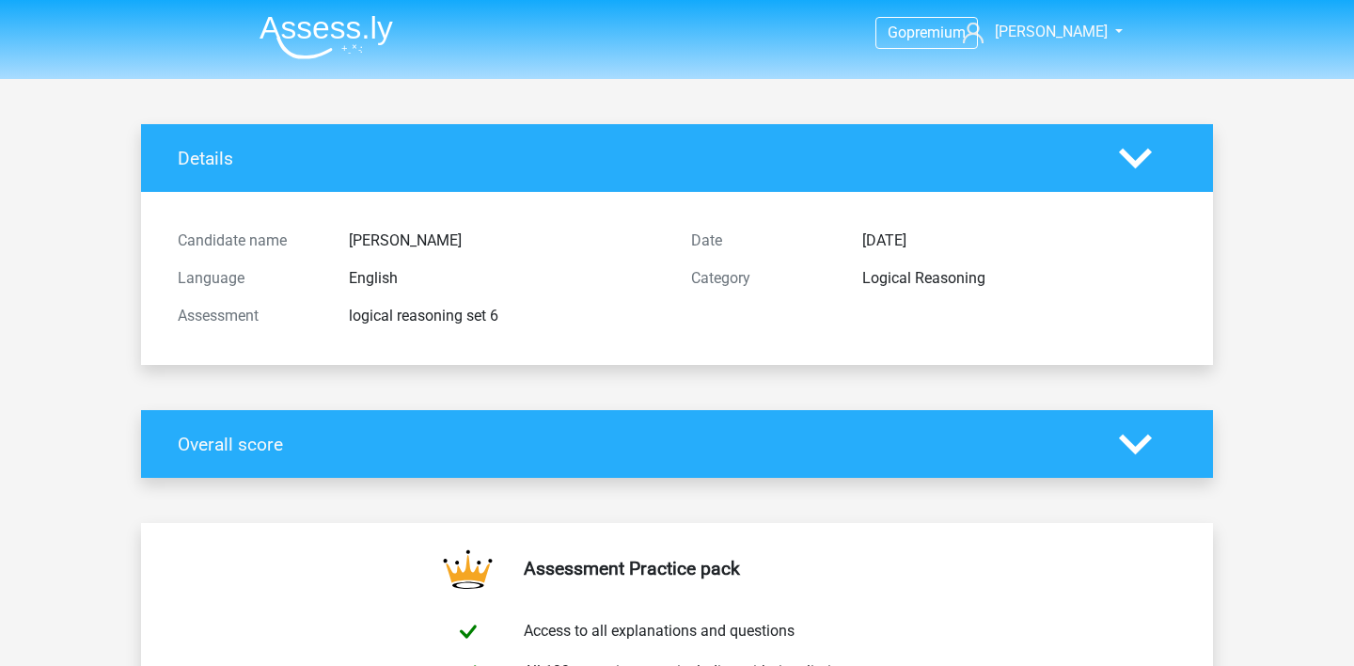
scroll to position [0, 0]
click at [1152, 456] on div at bounding box center [1148, 444] width 86 height 33
click at [1130, 450] on icon at bounding box center [1135, 444] width 33 height 33
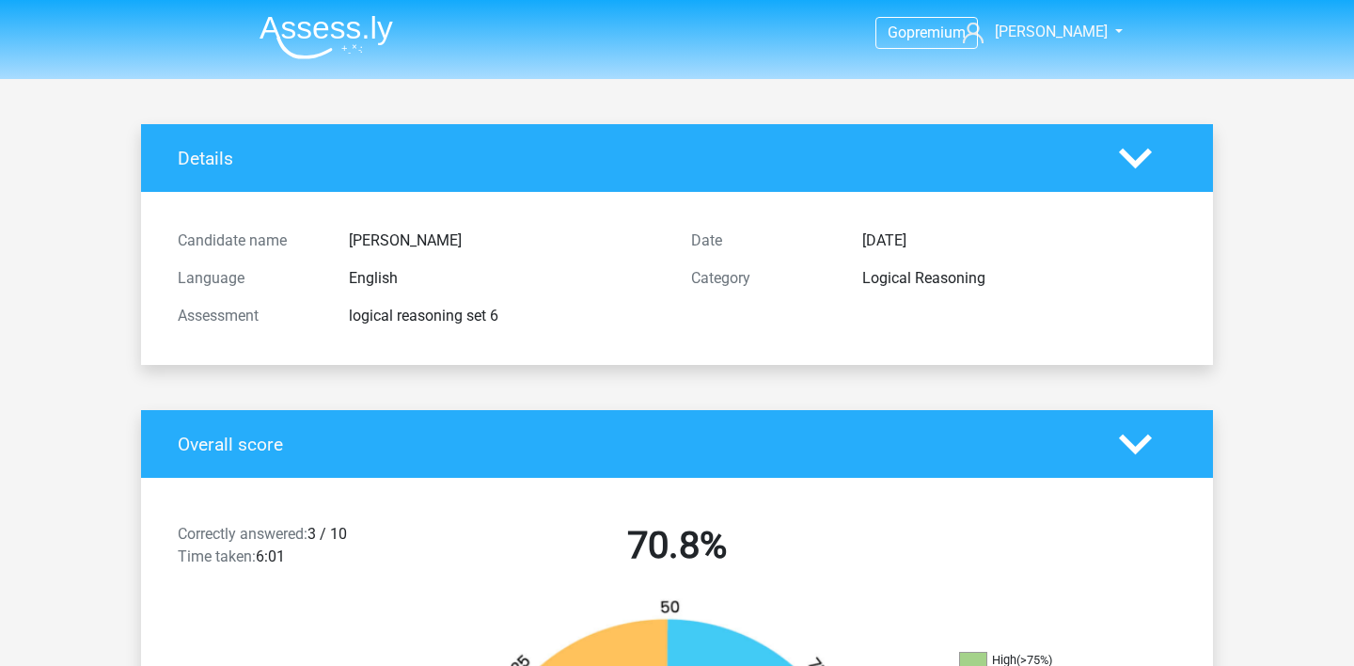
click at [1130, 450] on icon at bounding box center [1135, 444] width 33 height 33
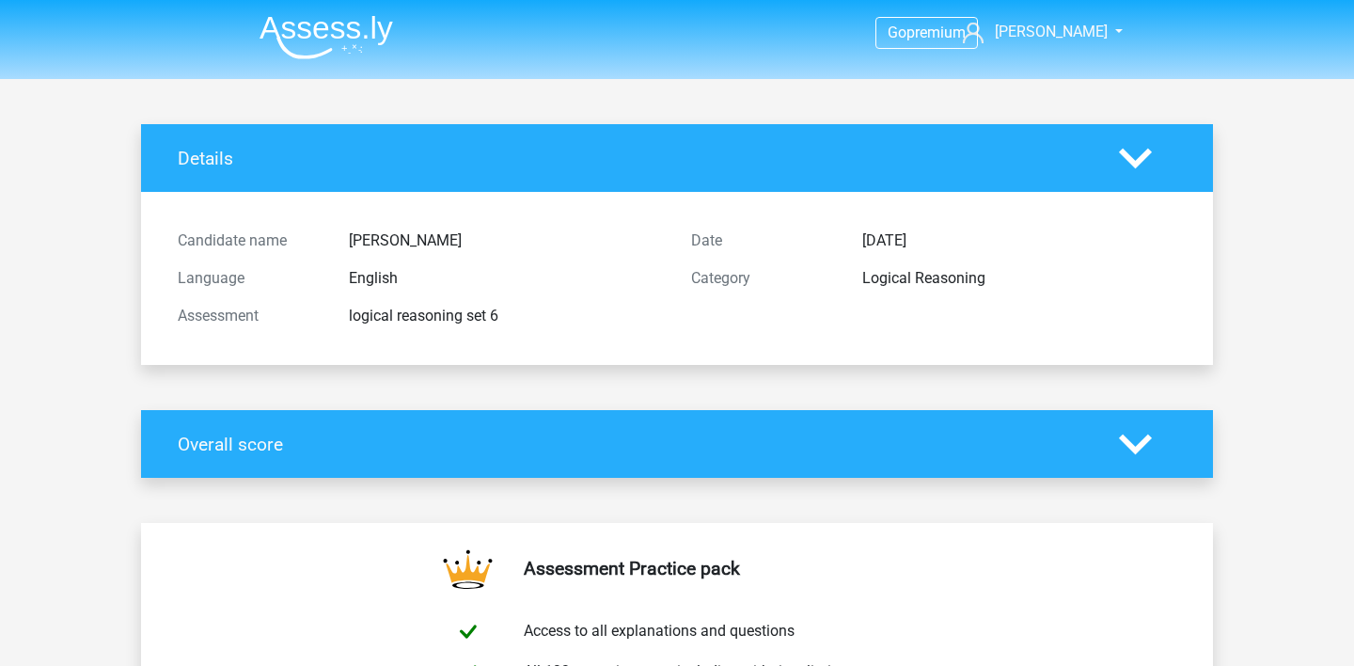
click at [1130, 450] on icon at bounding box center [1135, 444] width 33 height 33
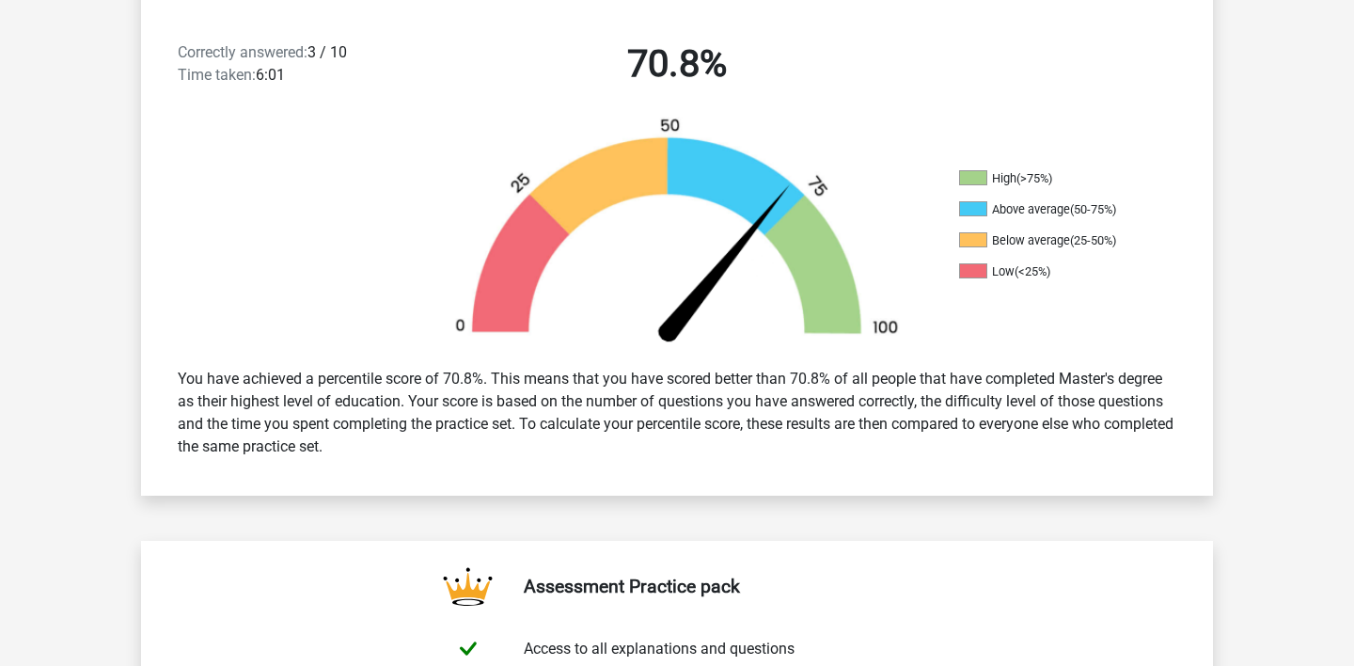
scroll to position [379, 0]
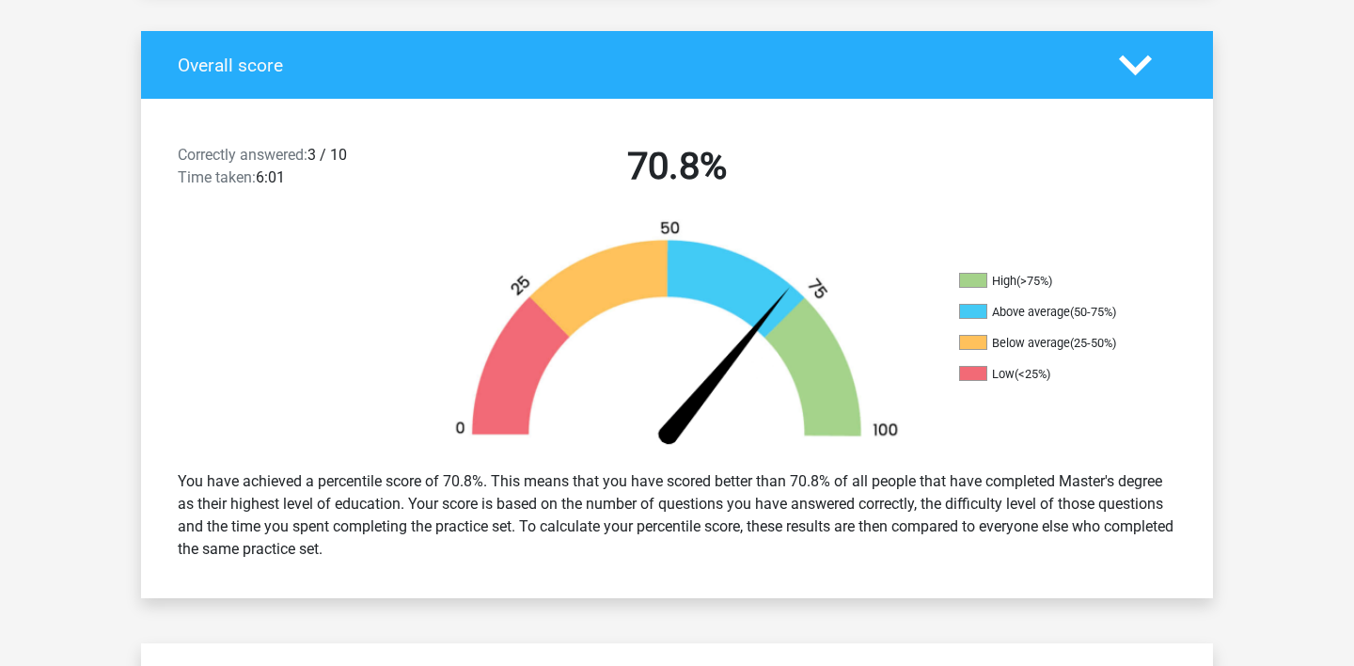
click at [1130, 77] on icon at bounding box center [1135, 65] width 33 height 33
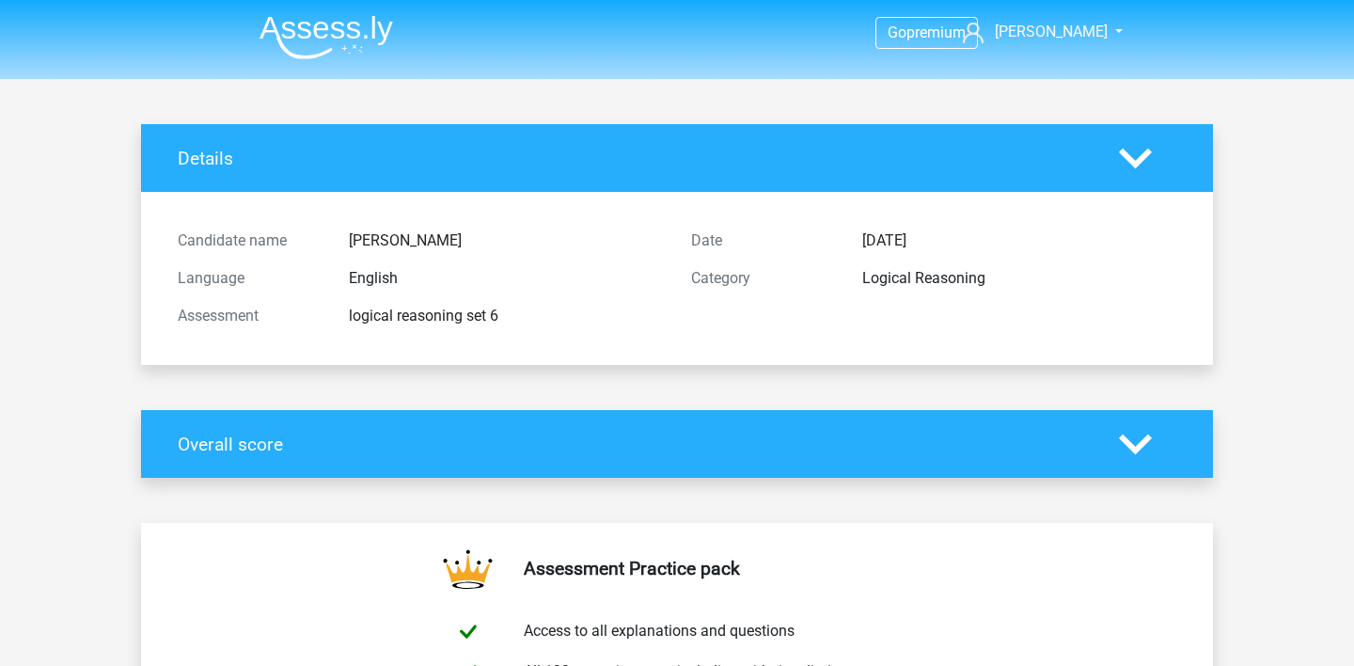
scroll to position [0, 0]
click at [323, 40] on img at bounding box center [327, 37] width 134 height 44
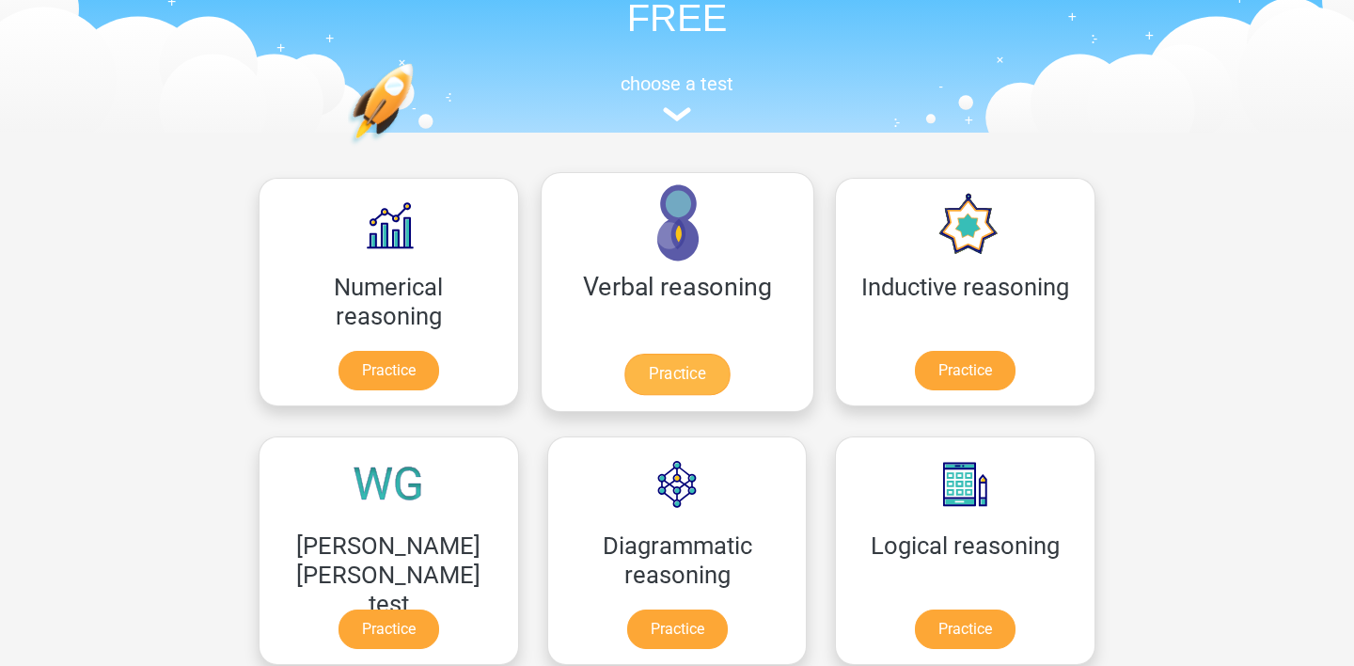
scroll to position [325, 0]
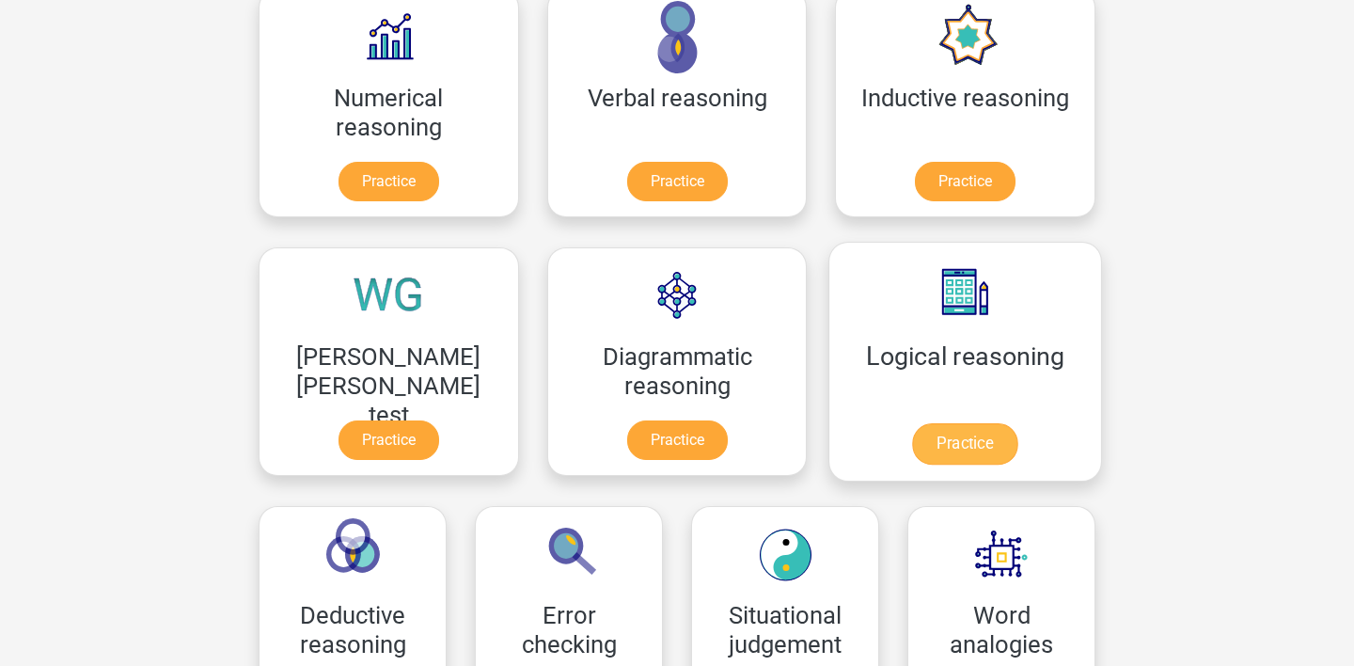
click at [912, 423] on link "Practice" at bounding box center [964, 443] width 105 height 41
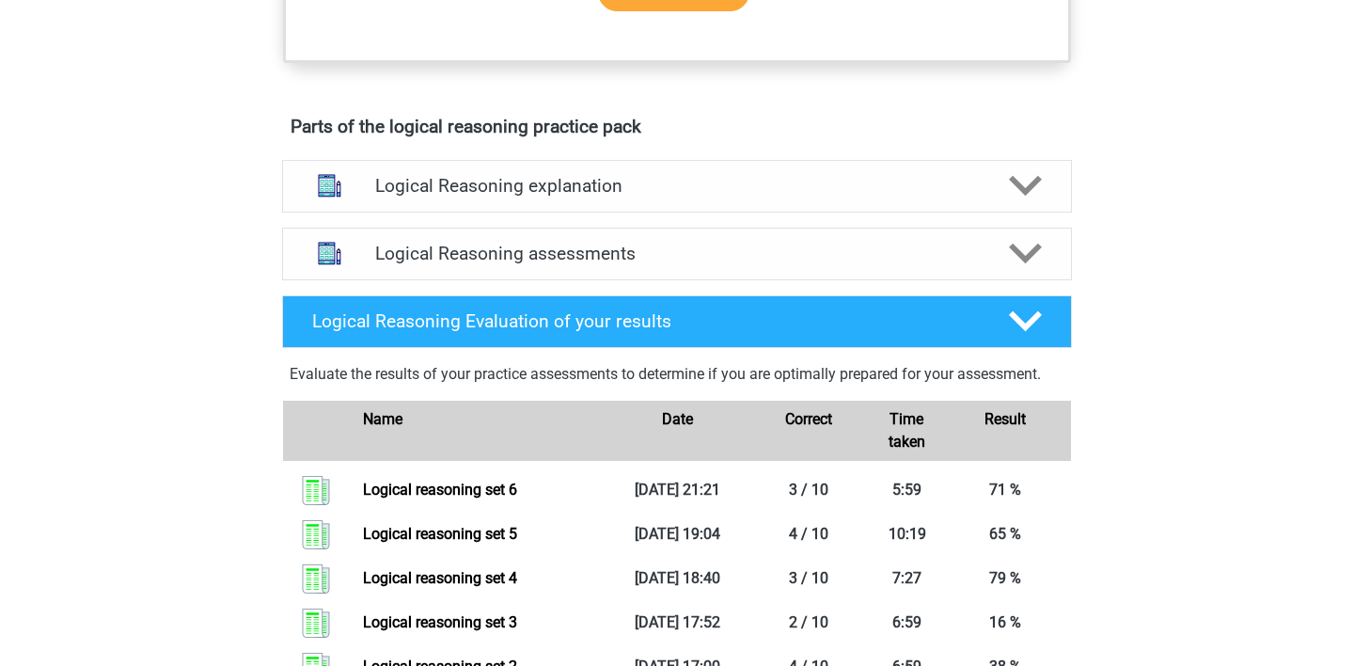
scroll to position [1015, 0]
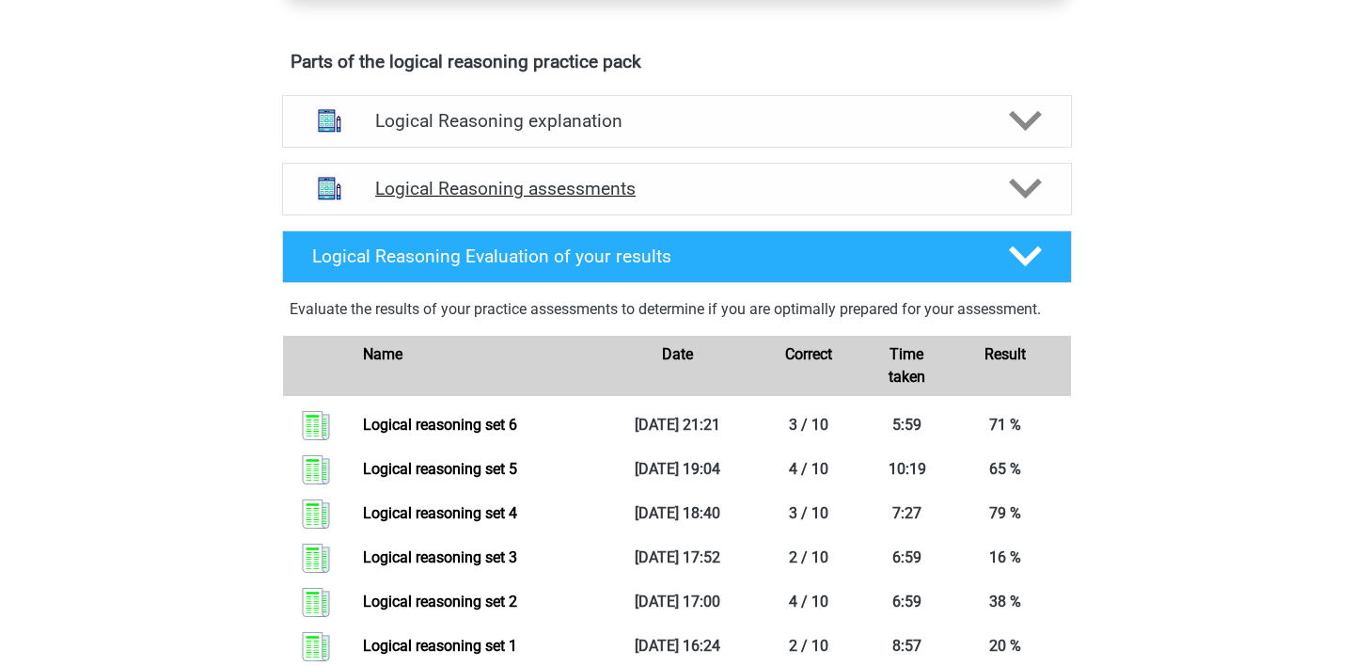
click at [1019, 205] on icon at bounding box center [1025, 188] width 33 height 33
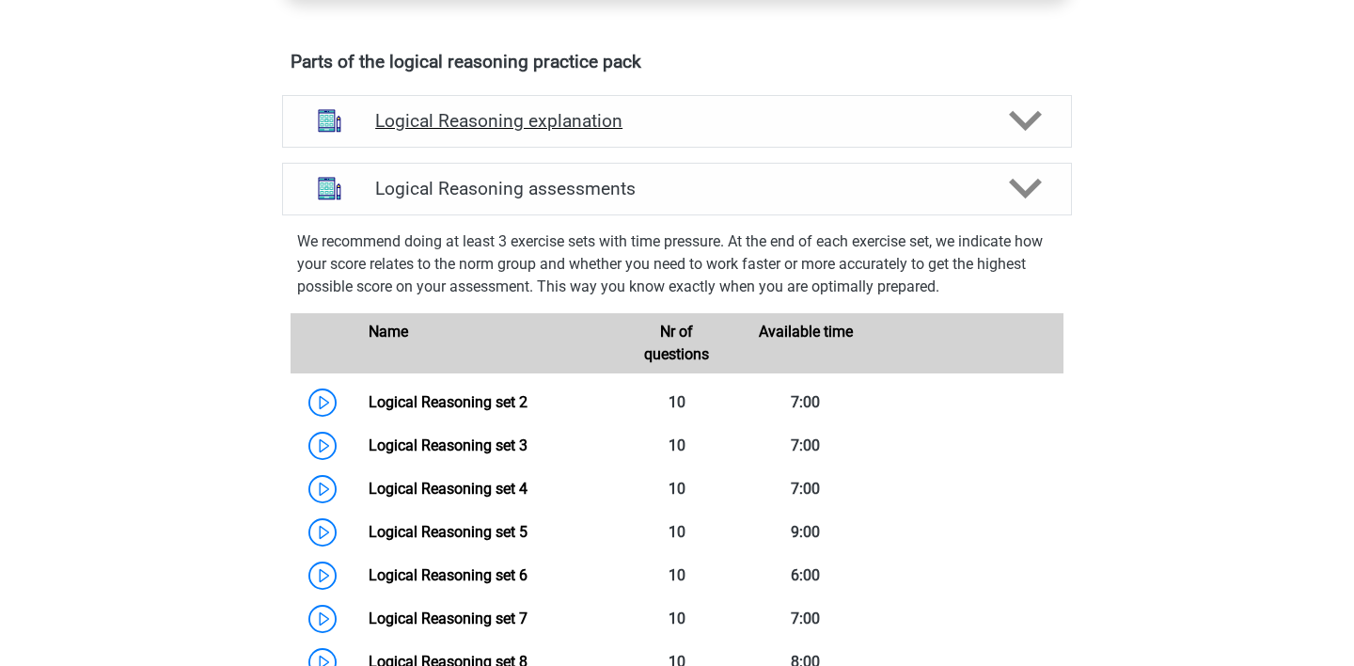
click at [1015, 132] on polygon at bounding box center [1025, 121] width 33 height 21
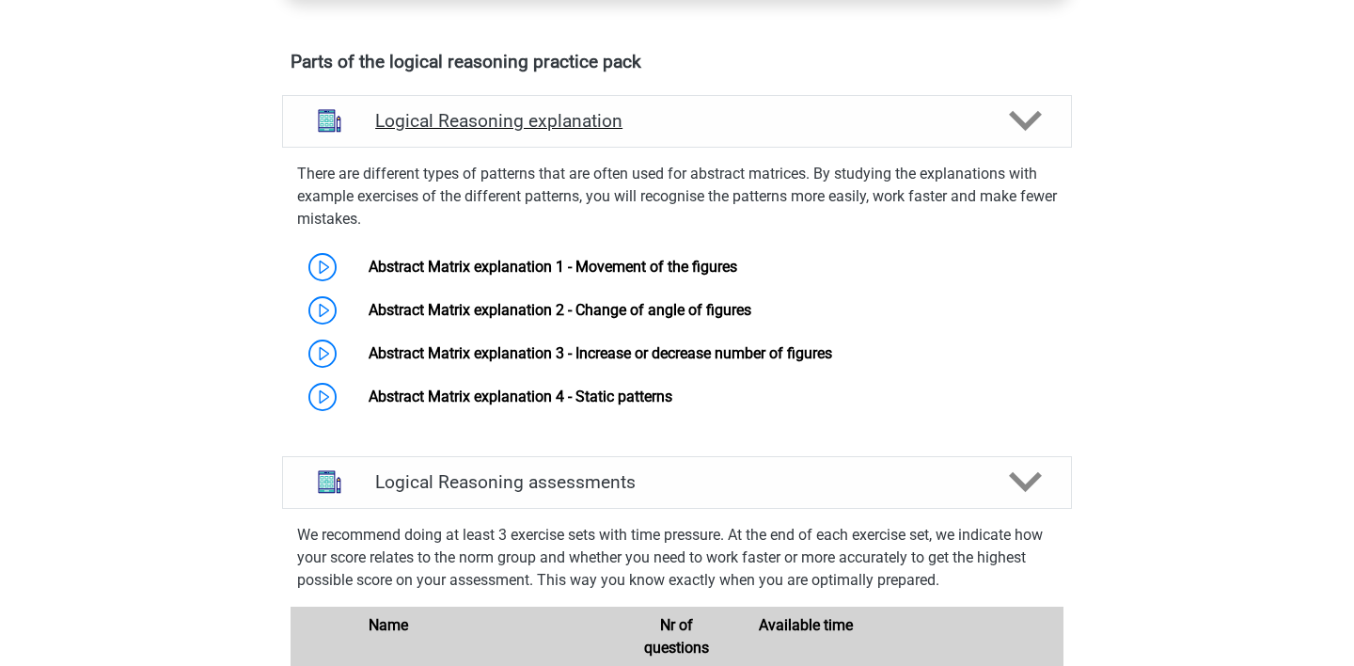
click at [1015, 132] on polygon at bounding box center [1025, 121] width 33 height 21
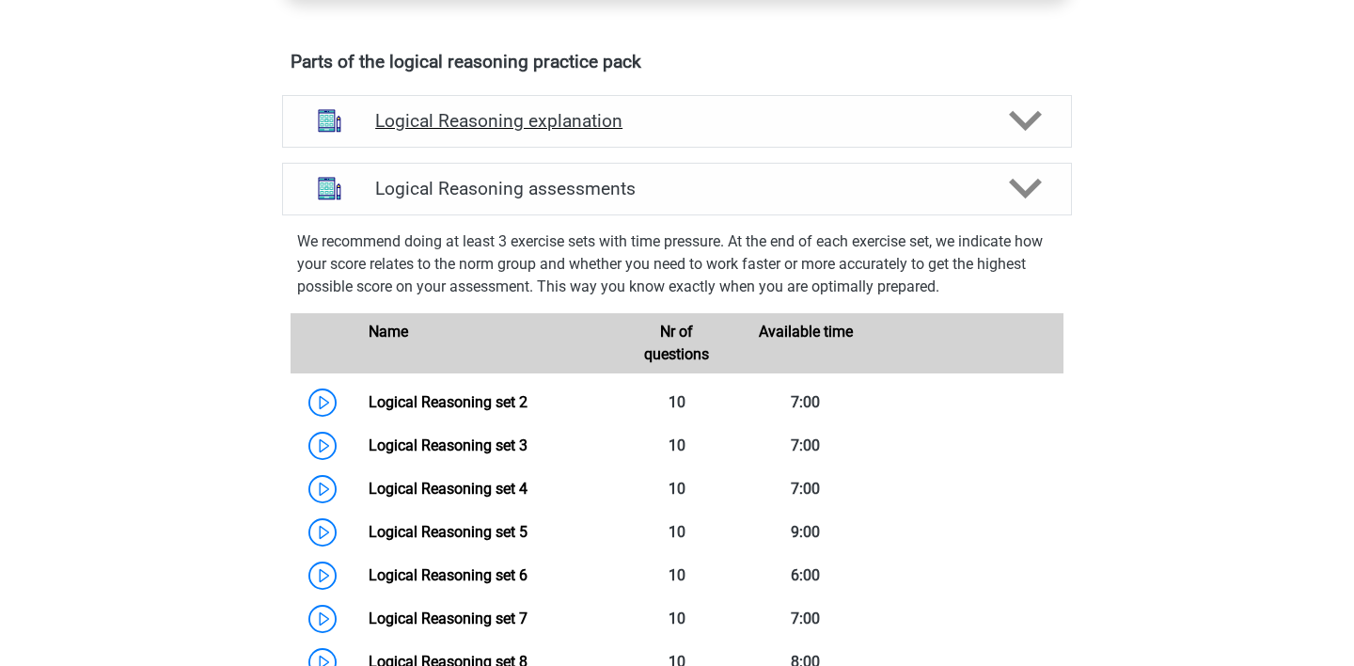
click at [1015, 132] on polygon at bounding box center [1025, 121] width 33 height 21
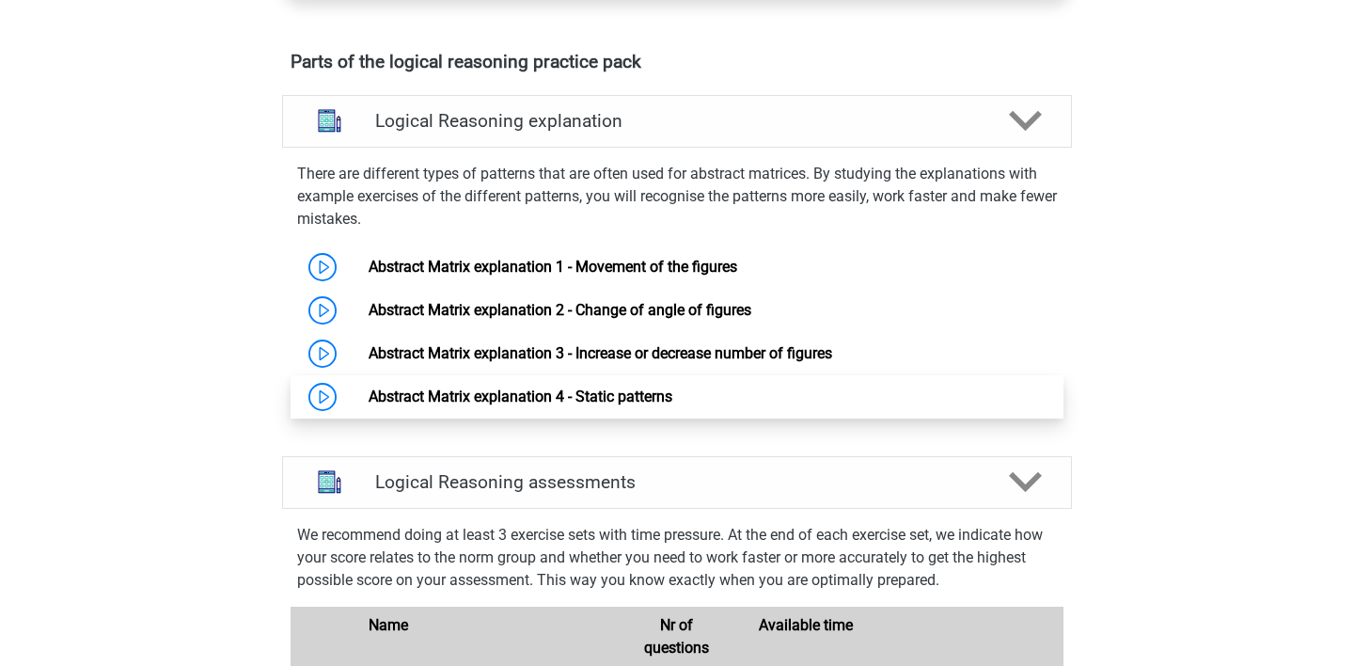
click at [579, 405] on link "Abstract Matrix explanation 4 - Static patterns" at bounding box center [521, 396] width 304 height 18
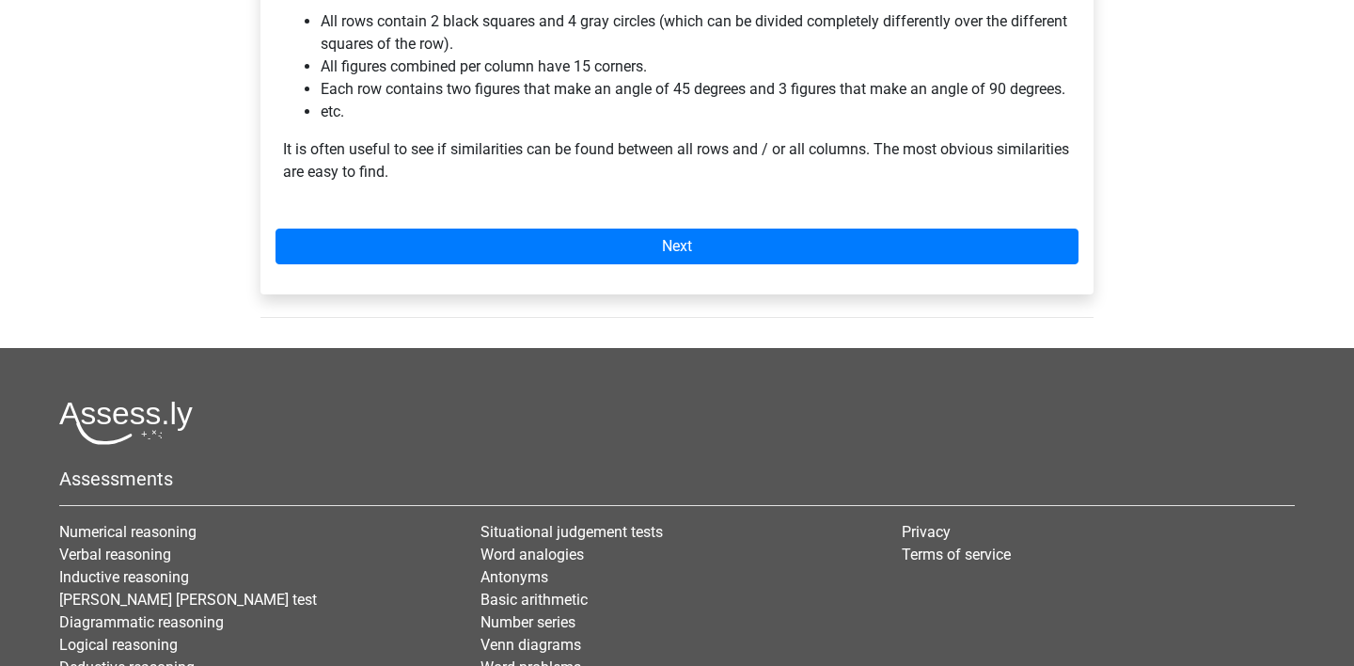
scroll to position [407, 0]
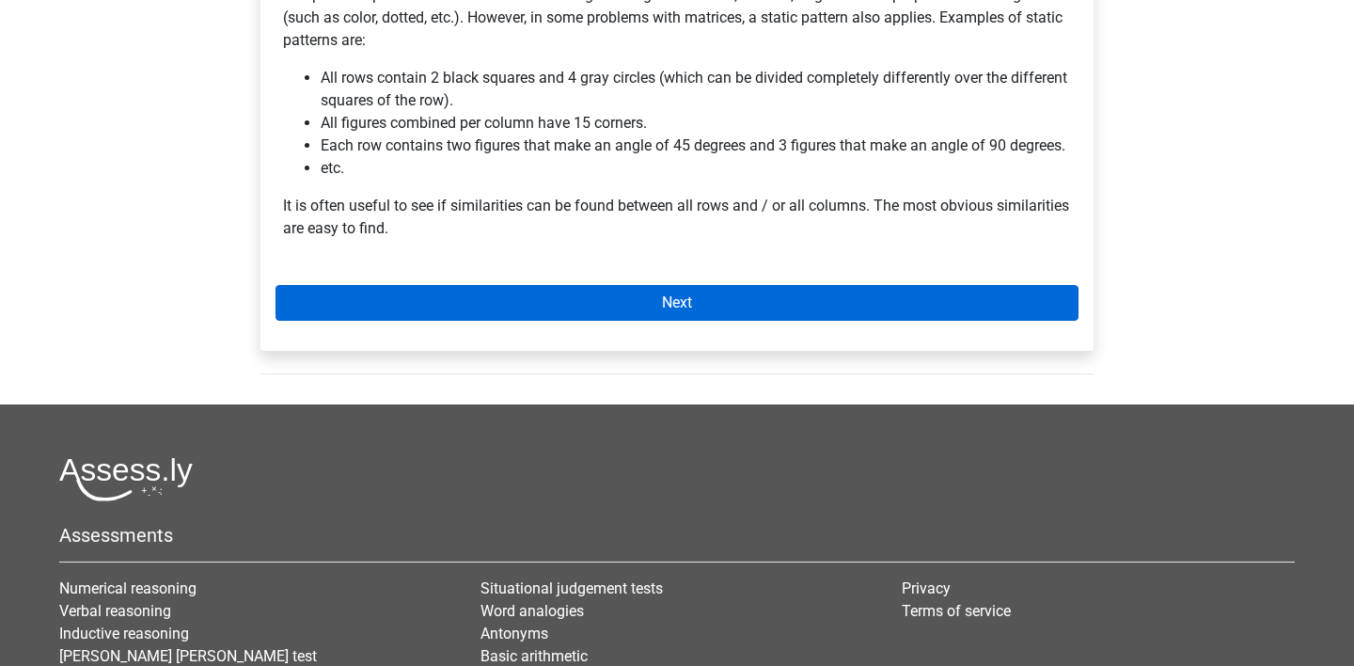
click at [640, 310] on link "Next" at bounding box center [677, 303] width 803 height 36
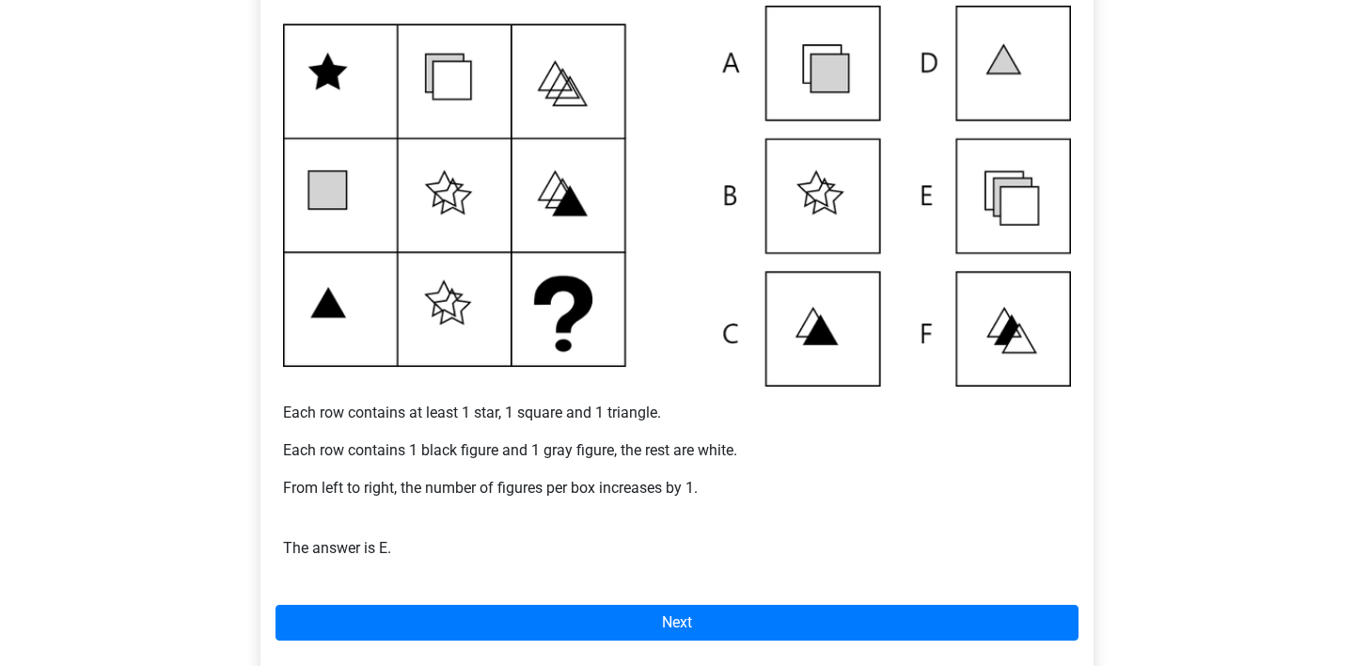
scroll to position [403, 0]
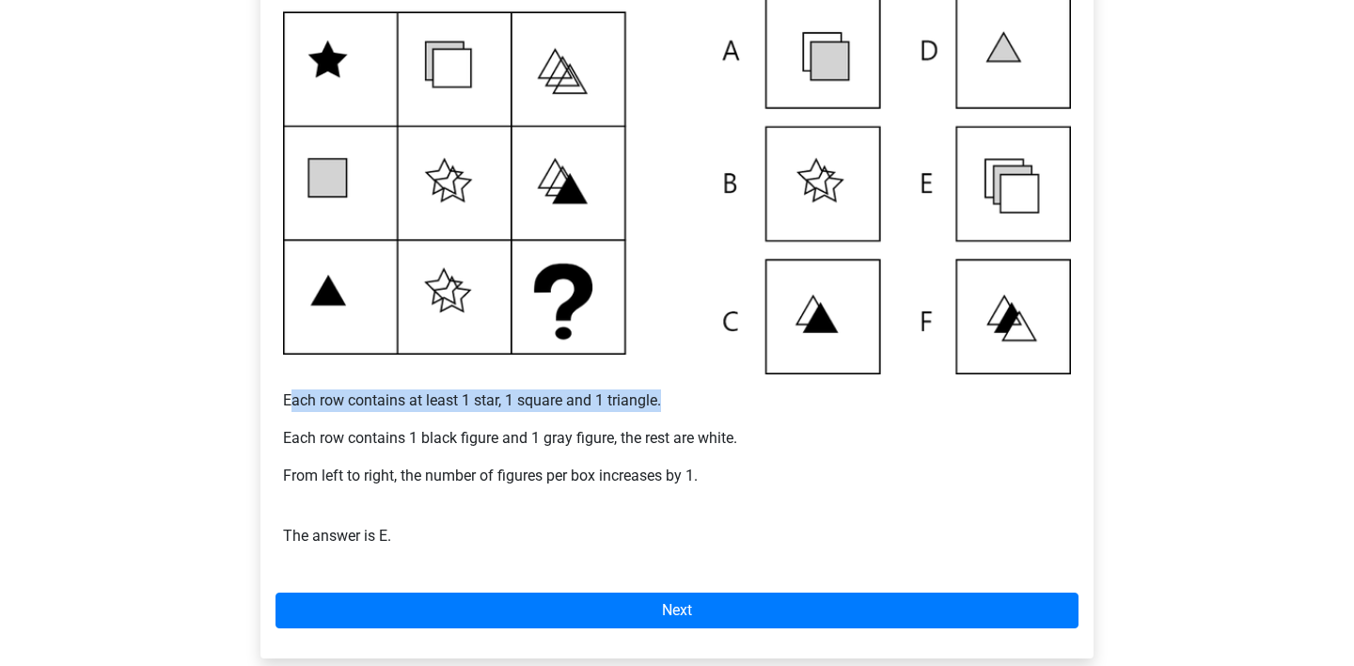
drag, startPoint x: 291, startPoint y: 402, endPoint x: 491, endPoint y: 410, distance: 200.5
click at [491, 410] on p "Each row contains at least 1 star, 1 square and 1 triangle." at bounding box center [677, 400] width 788 height 23
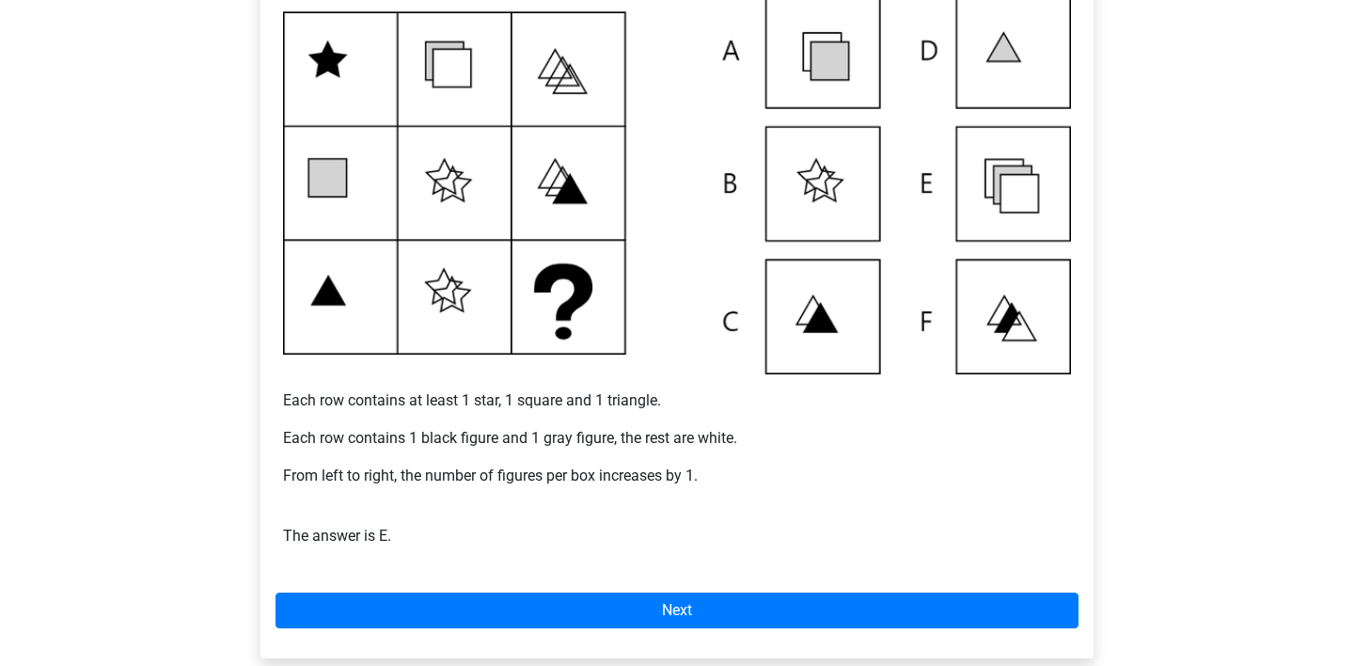
click at [503, 400] on p "Each row contains at least 1 star, 1 square and 1 triangle." at bounding box center [677, 400] width 788 height 23
drag, startPoint x: 503, startPoint y: 400, endPoint x: 240, endPoint y: 400, distance: 263.3
click at [240, 400] on div "Explanation Example 1 Example 2 Example 3 Question 1 Question 2 Question 3 Exam…" at bounding box center [676, 246] width 893 height 930
click at [658, 409] on p "Each row contains at least 1 star, 1 square and 1 triangle." at bounding box center [677, 400] width 788 height 23
drag, startPoint x: 662, startPoint y: 397, endPoint x: 408, endPoint y: 397, distance: 253.9
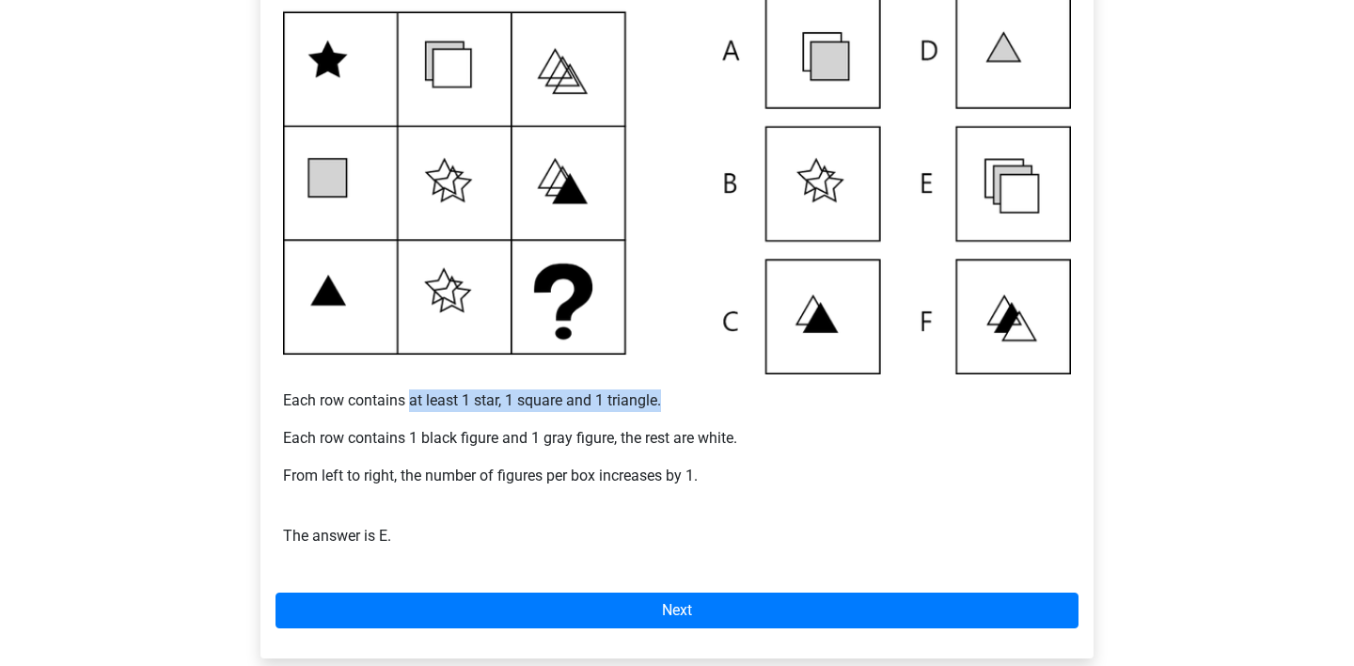
click at [408, 397] on p "Each row contains at least 1 star, 1 square and 1 triangle." at bounding box center [677, 400] width 788 height 23
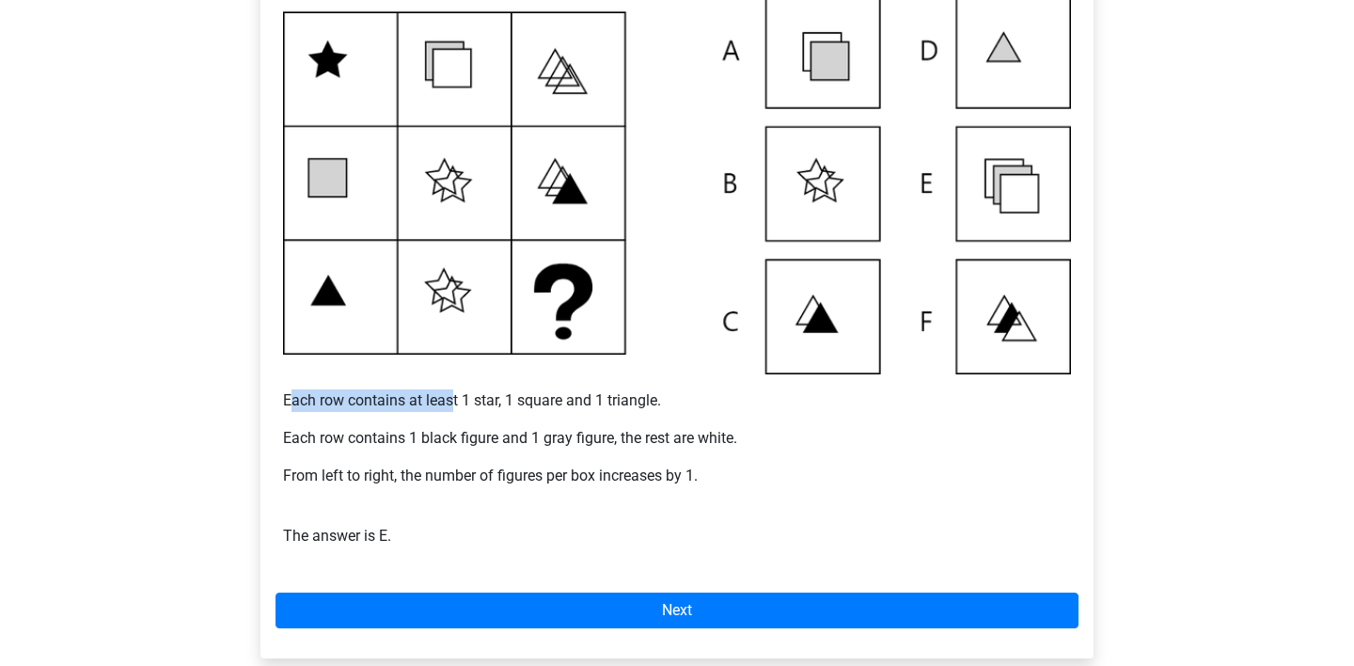
drag, startPoint x: 291, startPoint y: 403, endPoint x: 463, endPoint y: 407, distance: 172.2
click at [463, 407] on p "Each row contains at least 1 star, 1 square and 1 triangle." at bounding box center [677, 400] width 788 height 23
click at [609, 413] on div "Example 1 Each row contains at least 1 star, 1 square and 1 triangle. Each row …" at bounding box center [677, 252] width 803 height 634
drag, startPoint x: 665, startPoint y: 401, endPoint x: 532, endPoint y: 393, distance: 132.8
click at [532, 393] on p "Each row contains at least 1 star, 1 square and 1 triangle." at bounding box center [677, 400] width 788 height 23
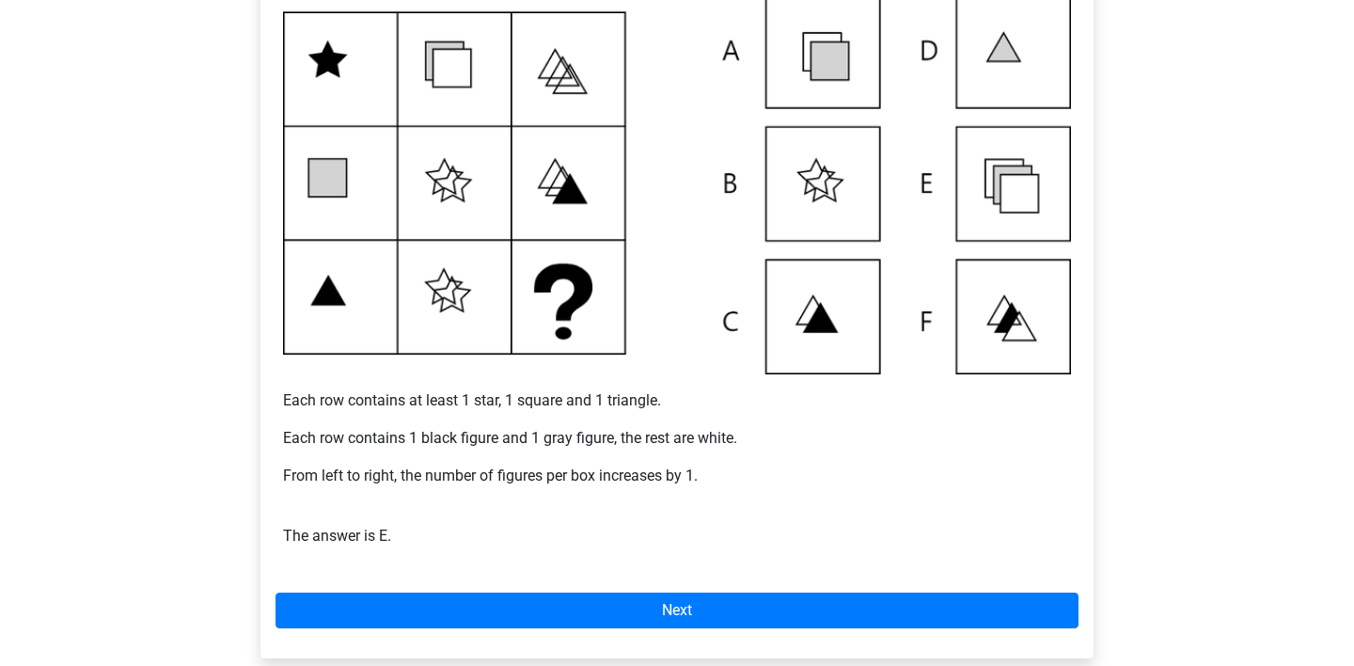
click at [275, 404] on div "Example 1 Each row contains at least 1 star, 1 square and 1 triangle. Each row …" at bounding box center [677, 288] width 833 height 737
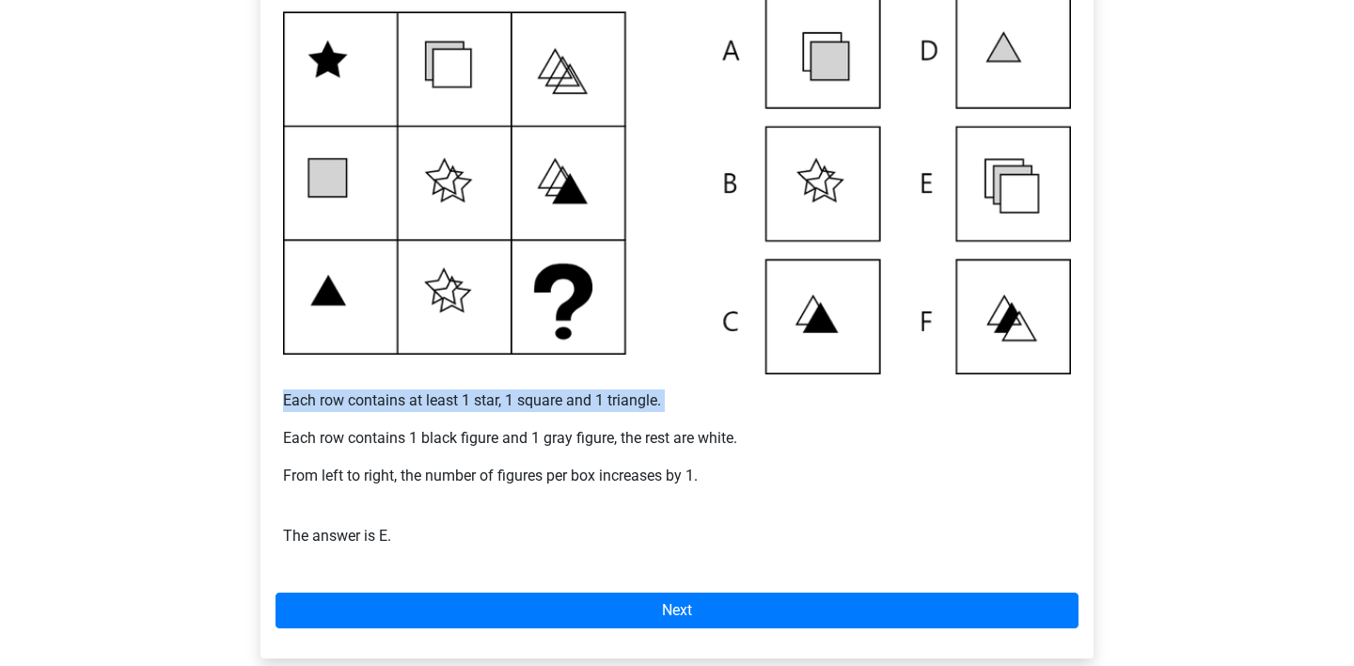
drag, startPoint x: 275, startPoint y: 398, endPoint x: 627, endPoint y: 414, distance: 353.1
click at [627, 414] on div "Example 1 Each row contains at least 1 star, 1 square and 1 triangle. Each row …" at bounding box center [677, 288] width 833 height 737
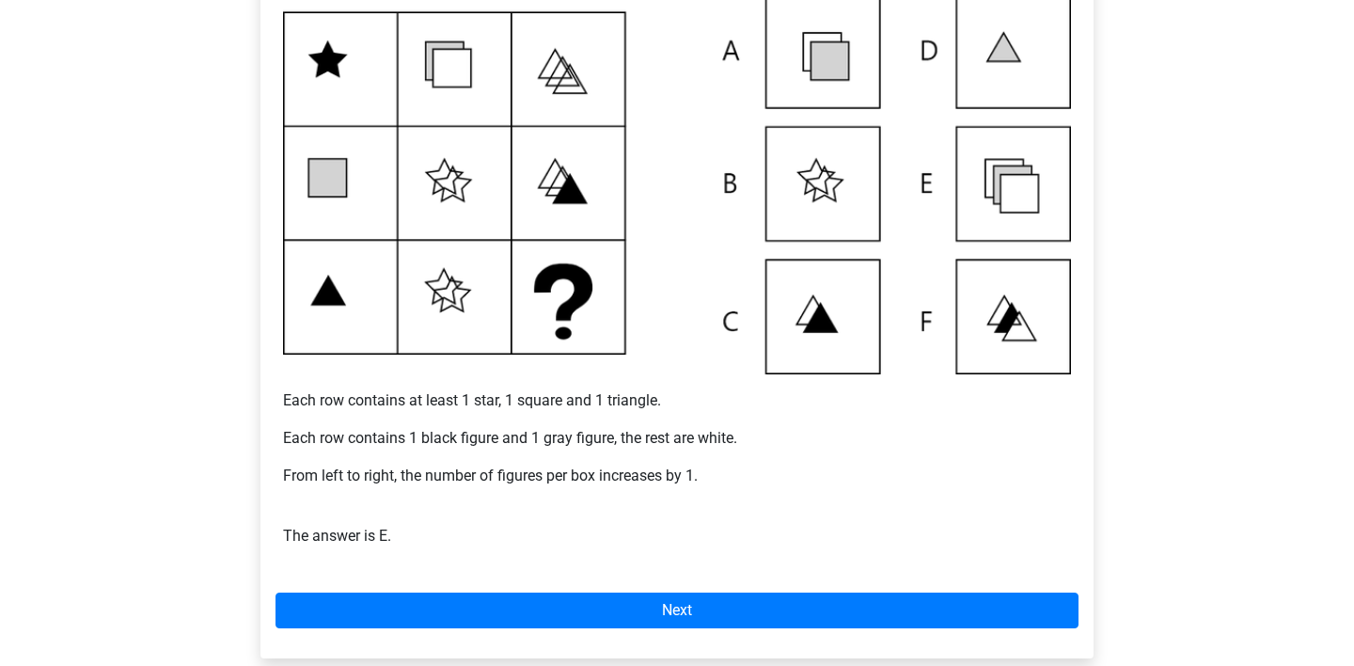
click at [673, 424] on div "Example 1 Each row contains at least 1 star, 1 square and 1 triangle. Each row …" at bounding box center [677, 252] width 803 height 634
drag, startPoint x: 413, startPoint y: 403, endPoint x: 500, endPoint y: 402, distance: 87.5
click at [500, 402] on p "Each row contains at least 1 star, 1 square and 1 triangle." at bounding box center [677, 400] width 788 height 23
click at [578, 414] on div "Example 1 Each row contains at least 1 star, 1 square and 1 triangle. Each row …" at bounding box center [677, 252] width 803 height 634
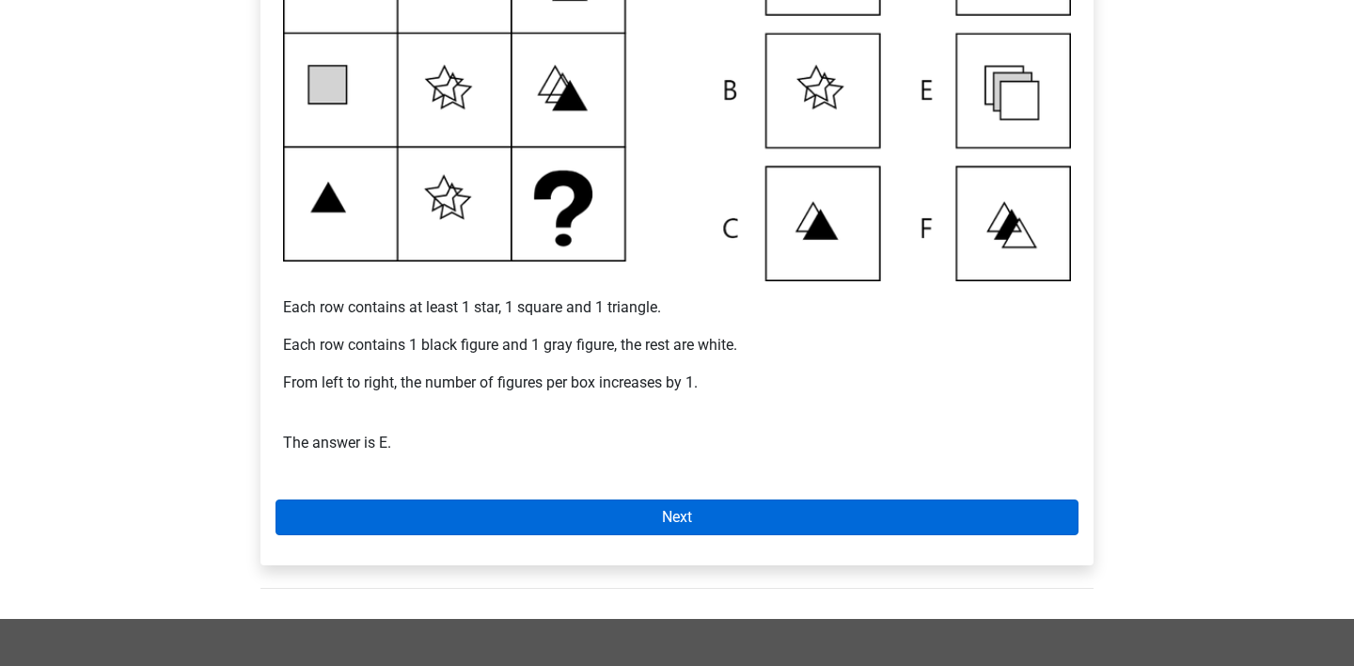
scroll to position [498, 0]
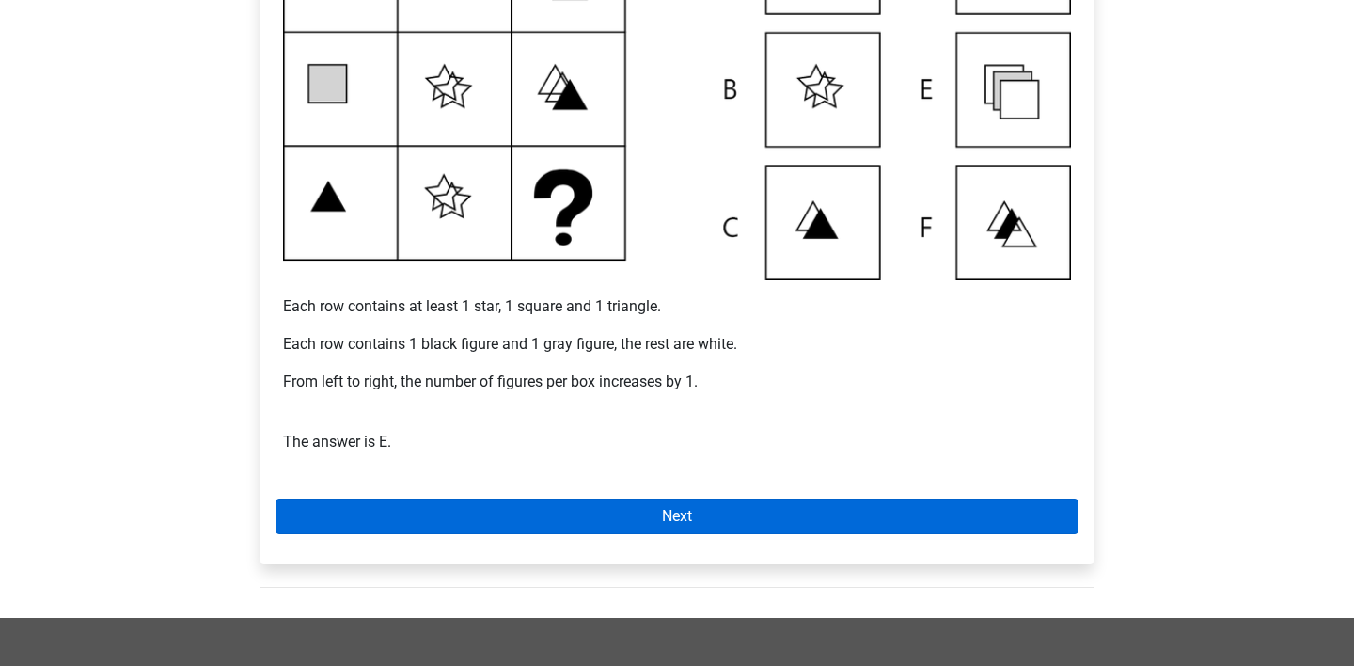
click at [598, 526] on link "Next" at bounding box center [677, 516] width 803 height 36
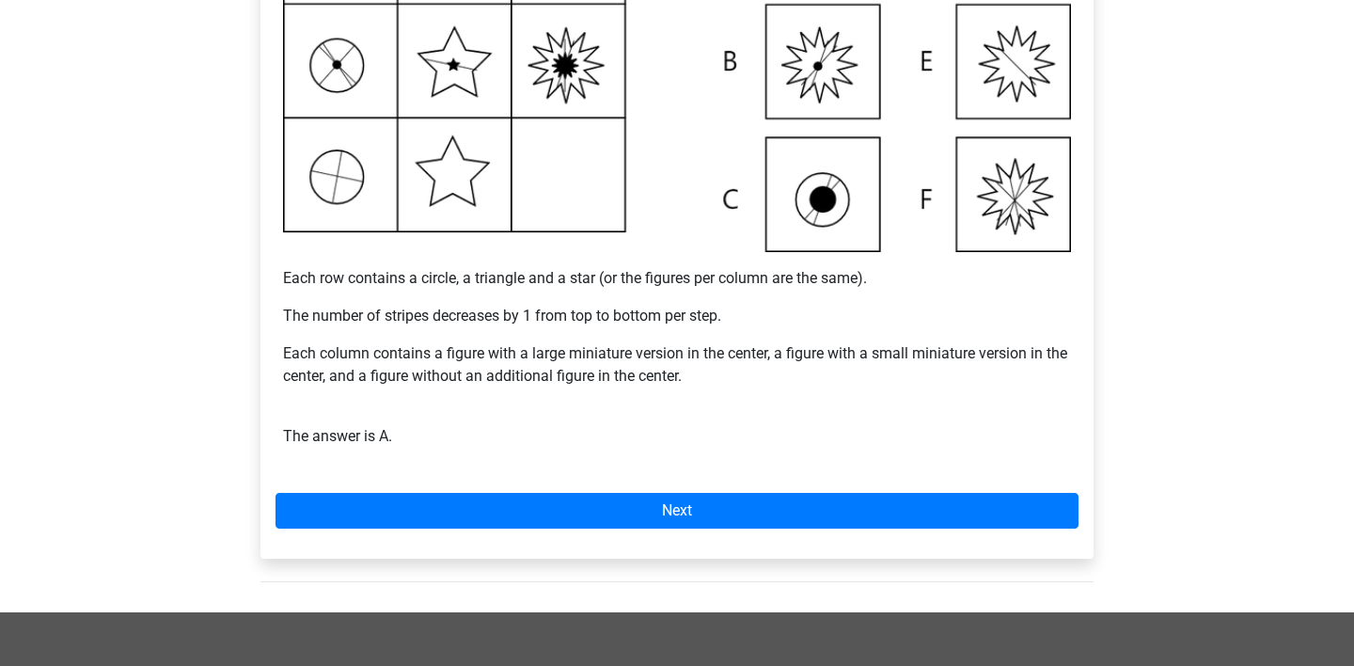
scroll to position [269, 0]
